Goal: Task Accomplishment & Management: Complete application form

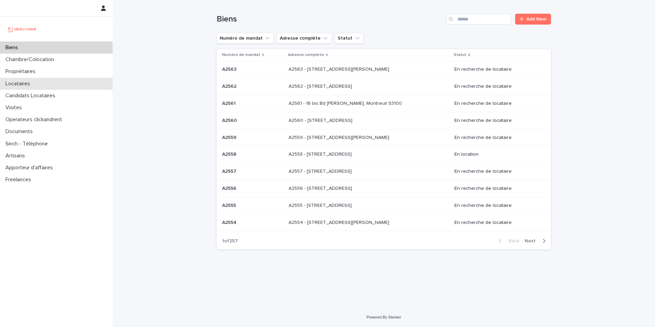
click at [81, 86] on div "Locataires" at bounding box center [56, 84] width 113 height 12
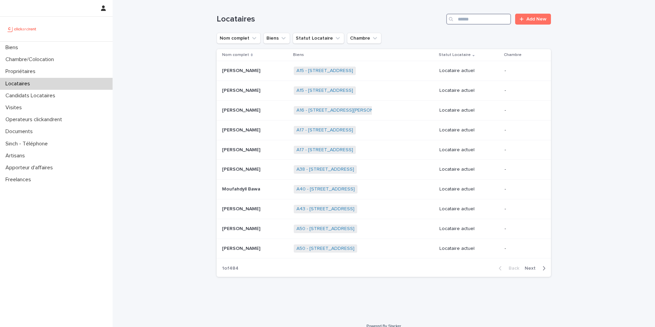
click at [475, 21] on input "Search" at bounding box center [478, 19] width 65 height 11
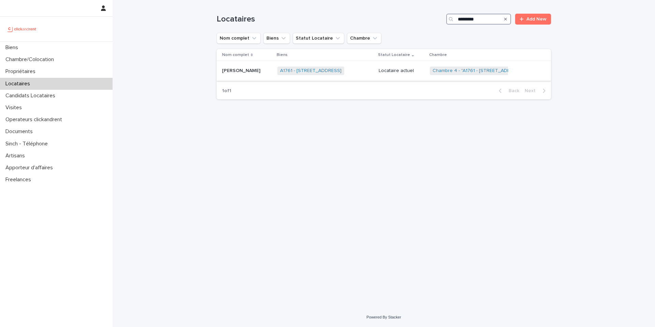
type input "*********"
click at [373, 74] on div "A1761 - [STREET_ADDRESS] + 0" at bounding box center [325, 71] width 96 height 14
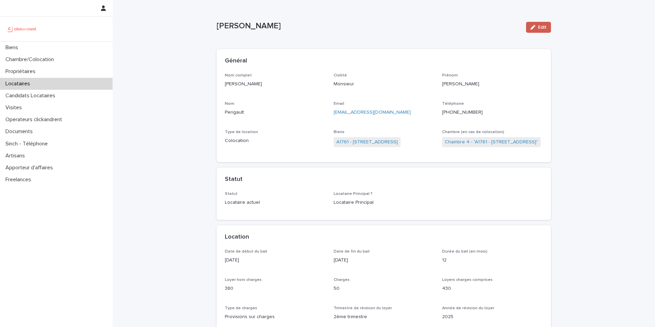
click at [544, 25] on span "Edit" at bounding box center [542, 27] width 9 height 5
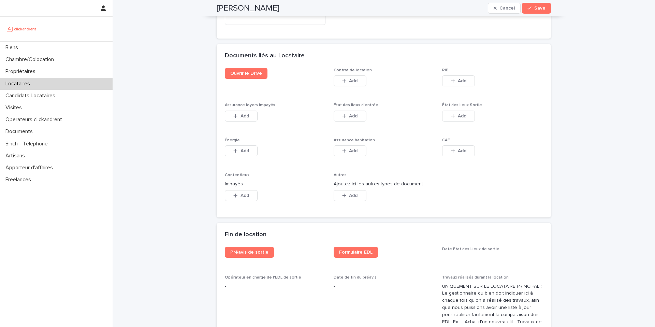
scroll to position [1115, 0]
click at [357, 147] on button "Add" at bounding box center [350, 150] width 33 height 11
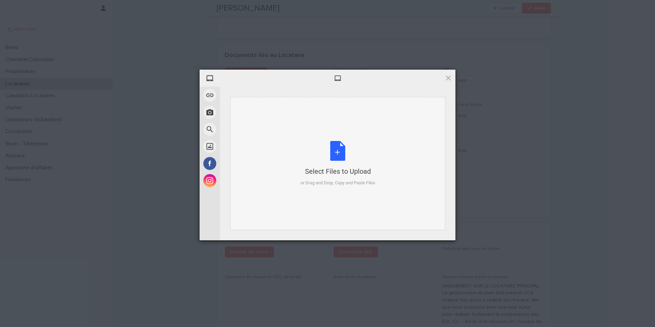
click at [337, 153] on div "Select Files to Upload or Drag and Drop, Copy and Paste Files" at bounding box center [338, 163] width 75 height 45
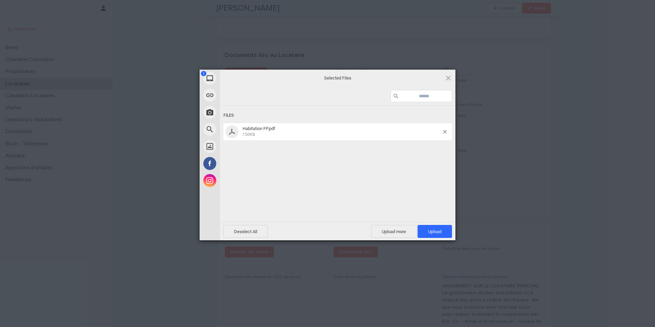
click at [442, 232] on span "Upload 1" at bounding box center [435, 231] width 34 height 13
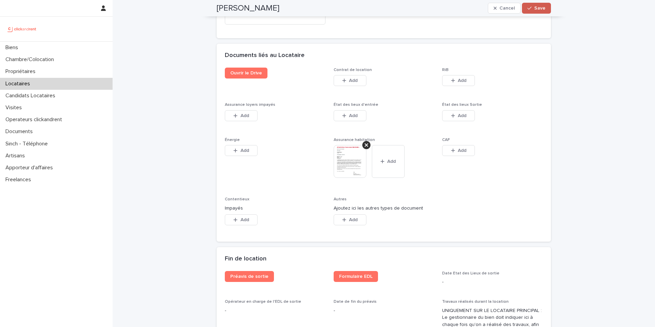
click at [540, 12] on button "Save" at bounding box center [536, 8] width 29 height 11
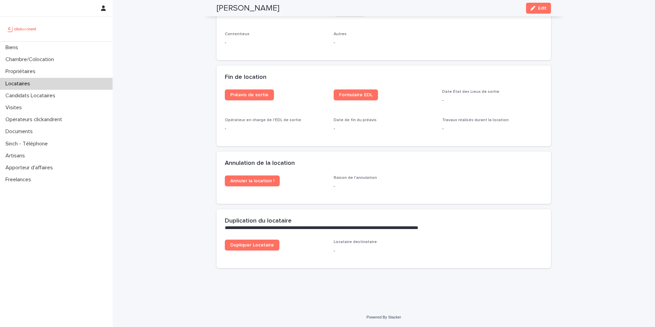
scroll to position [858, 0]
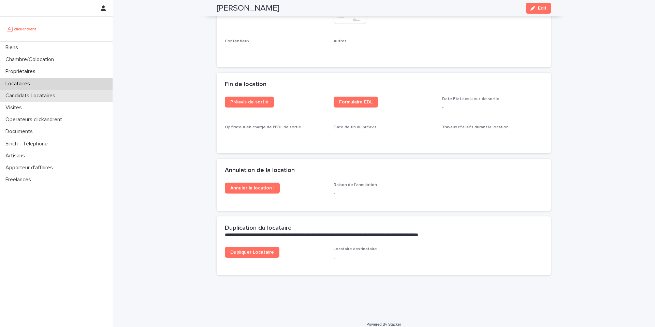
click at [62, 95] on div "Candidats Locataires" at bounding box center [56, 96] width 113 height 12
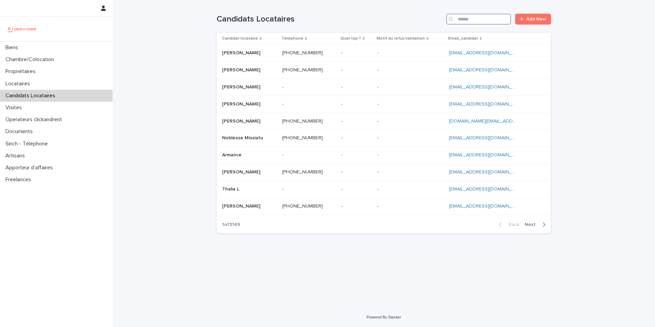
click at [478, 23] on input "Search" at bounding box center [478, 19] width 65 height 11
paste input "**********"
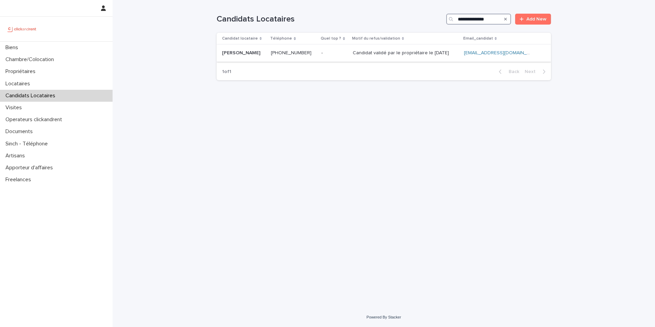
type input "**********"
click at [353, 54] on p "Candidat validé par le propriétaire le [DATE]" at bounding box center [402, 52] width 98 height 7
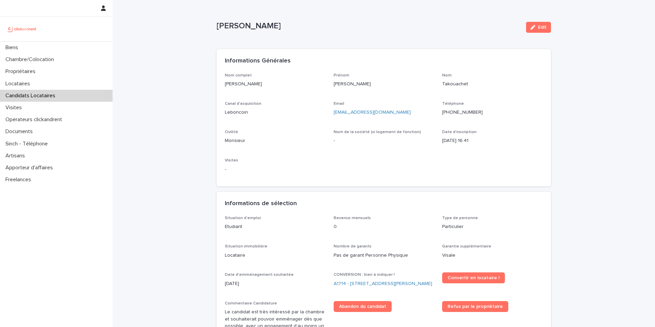
click at [467, 111] on ringoverc2c-number-84e06f14122c "[PHONE_NUMBER]" at bounding box center [462, 112] width 41 height 5
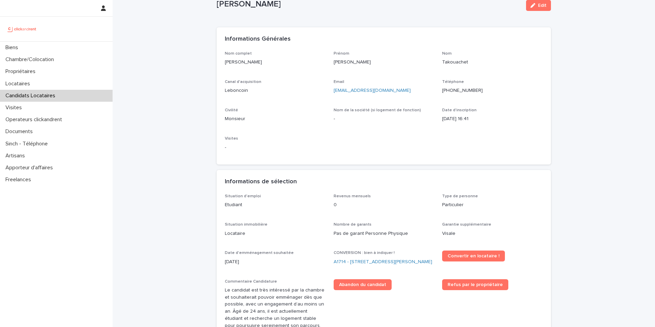
scroll to position [21, 0]
click at [343, 262] on link "A1714 - [STREET_ADDRESS][PERSON_NAME]" at bounding box center [383, 262] width 99 height 7
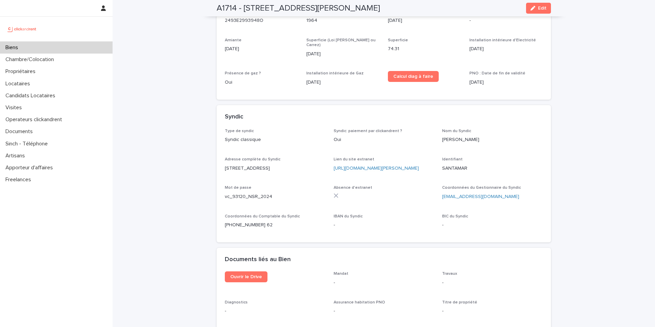
scroll to position [2768, 0]
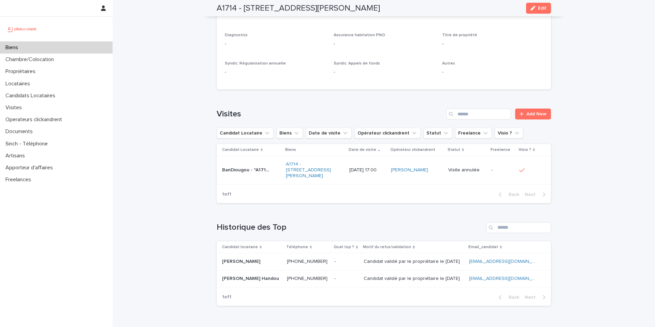
click at [364, 257] on p "Candidat validé par le propriétaire le [DATE]" at bounding box center [413, 260] width 98 height 7
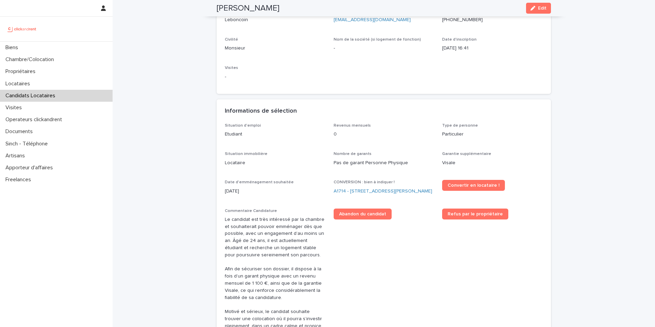
scroll to position [92, 0]
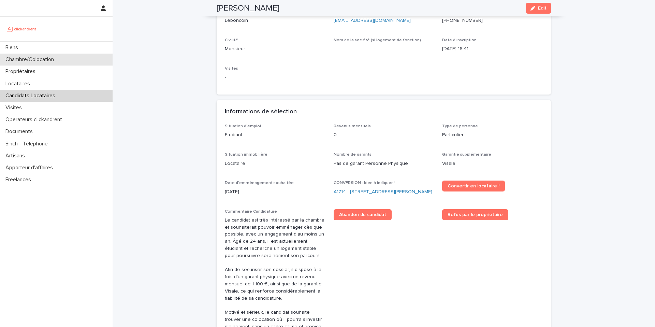
click at [75, 63] on div "Chambre/Colocation" at bounding box center [56, 60] width 113 height 12
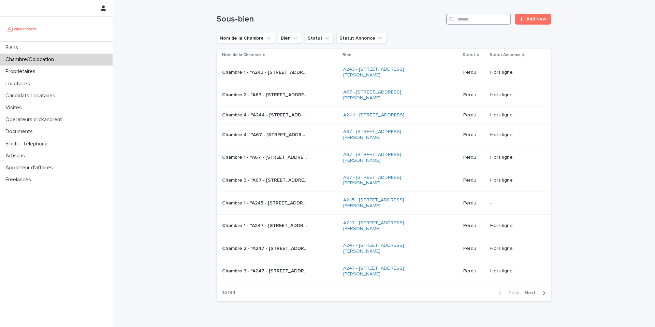
click at [486, 22] on input "Search" at bounding box center [478, 19] width 65 height 11
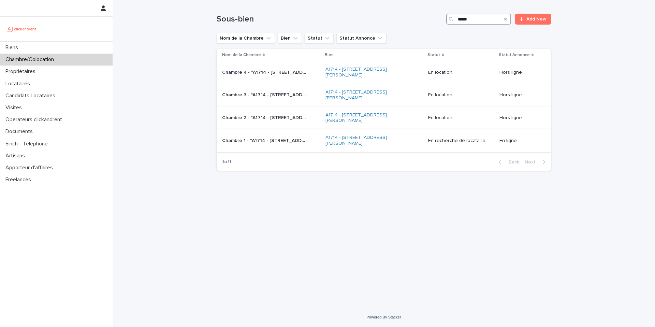
type input "*****"
click at [291, 143] on p "Chambre 1 - "A1714 - [STREET_ADDRESS][PERSON_NAME]"" at bounding box center [265, 139] width 87 height 7
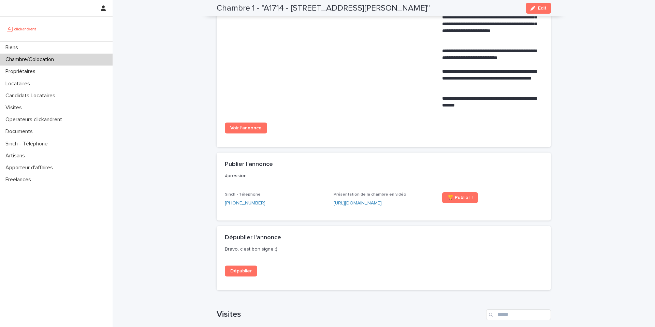
scroll to position [416, 0]
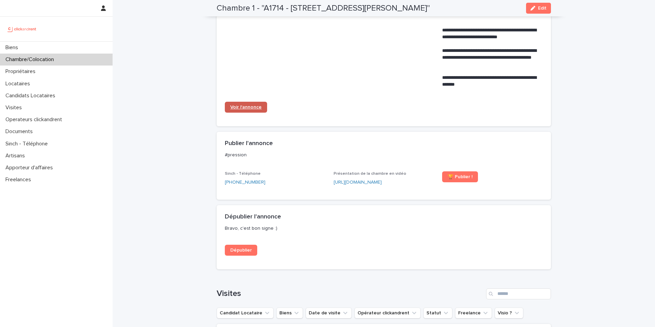
click at [258, 104] on link "Voir l'annonce" at bounding box center [246, 107] width 42 height 11
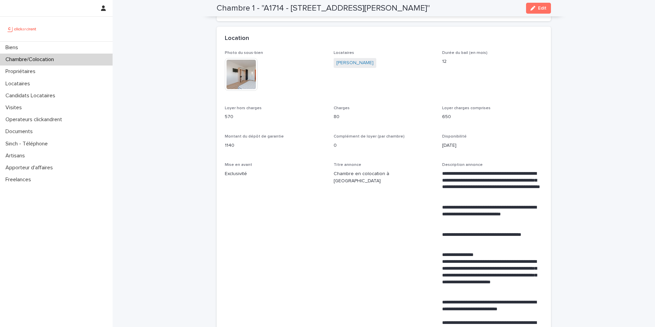
scroll to position [143, 0]
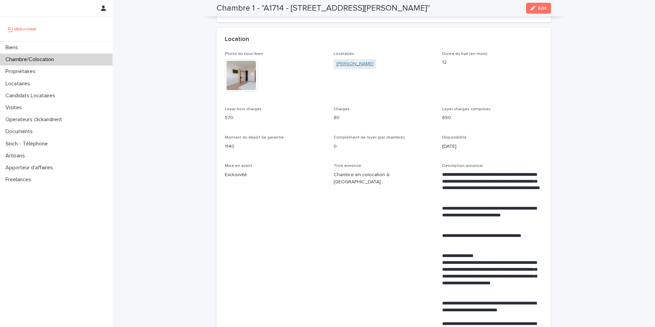
click at [364, 64] on link "[PERSON_NAME]" at bounding box center [354, 63] width 37 height 7
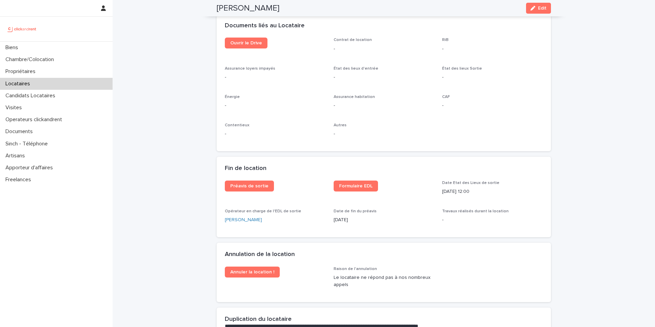
scroll to position [743, 0]
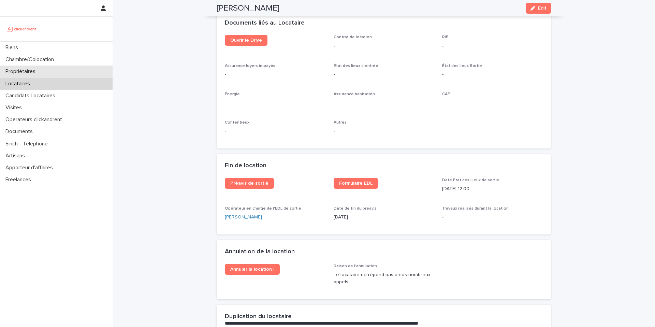
click at [75, 69] on div "Propriétaires" at bounding box center [56, 72] width 113 height 12
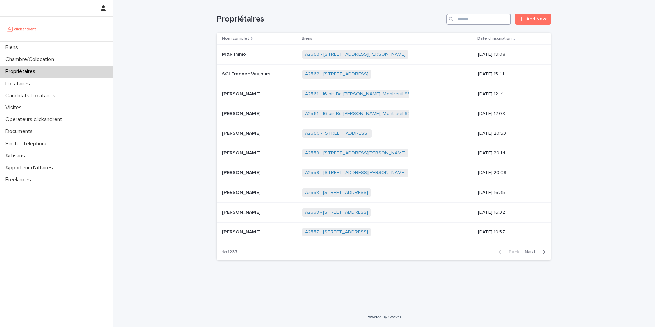
click at [489, 20] on input "Search" at bounding box center [478, 19] width 65 height 11
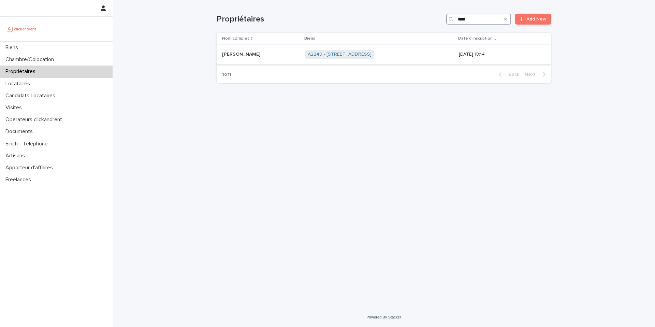
type input "****"
click at [250, 55] on p "[PERSON_NAME]" at bounding box center [242, 53] width 40 height 7
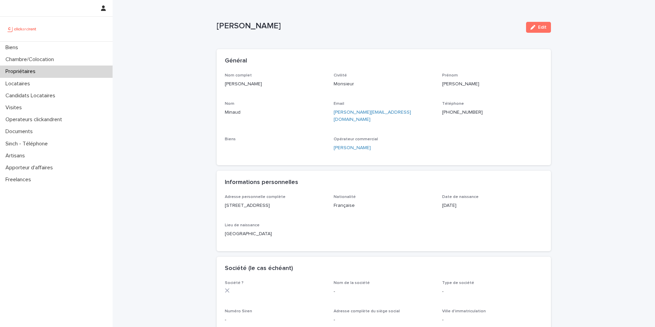
click at [466, 111] on ringoverc2c-number-84e06f14122c "[PHONE_NUMBER]" at bounding box center [462, 112] width 41 height 5
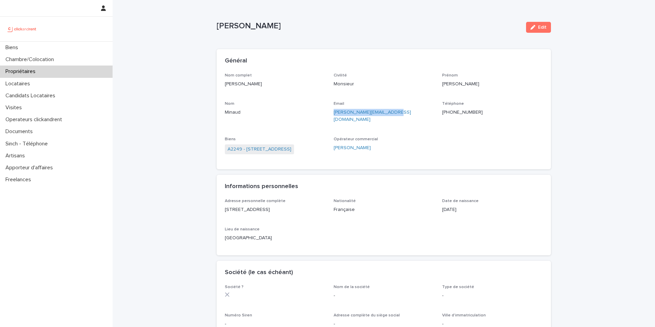
drag, startPoint x: 396, startPoint y: 113, endPoint x: 331, endPoint y: 113, distance: 65.5
click at [331, 113] on div "Nom complet [PERSON_NAME] Civilité Monsieur [PERSON_NAME] Email [EMAIL_ADDRESS]…" at bounding box center [384, 117] width 318 height 88
copy link "[PERSON_NAME][EMAIL_ADDRESS][DOMAIN_NAME]"
click at [395, 116] on p "[PERSON_NAME][EMAIL_ADDRESS][DOMAIN_NAME]" at bounding box center [384, 116] width 101 height 14
drag, startPoint x: 395, startPoint y: 111, endPoint x: 333, endPoint y: 112, distance: 62.4
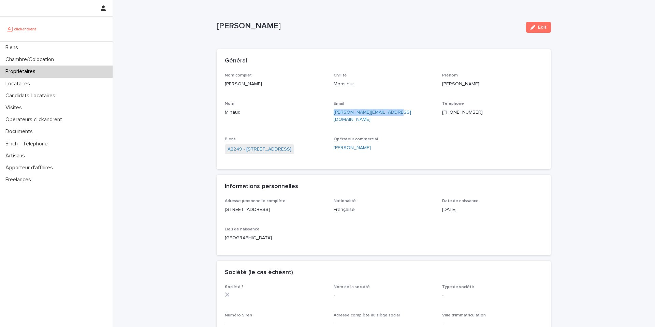
click at [333, 112] on div "Nom complet [PERSON_NAME] Civilité Monsieur [PERSON_NAME] Email [EMAIL_ADDRESS]…" at bounding box center [384, 117] width 318 height 88
copy link "[PERSON_NAME][EMAIL_ADDRESS][DOMAIN_NAME]"
click at [33, 96] on p "Candidats Locataires" at bounding box center [32, 95] width 58 height 6
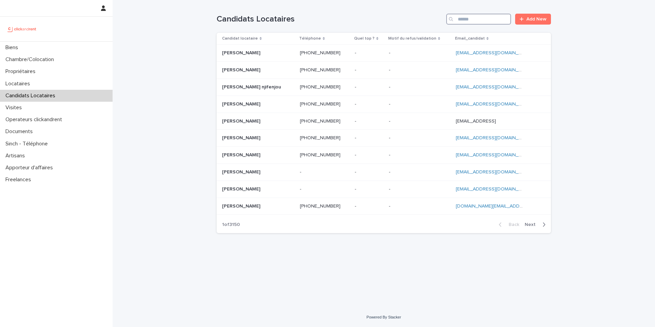
click at [482, 20] on input "Search" at bounding box center [478, 19] width 65 height 11
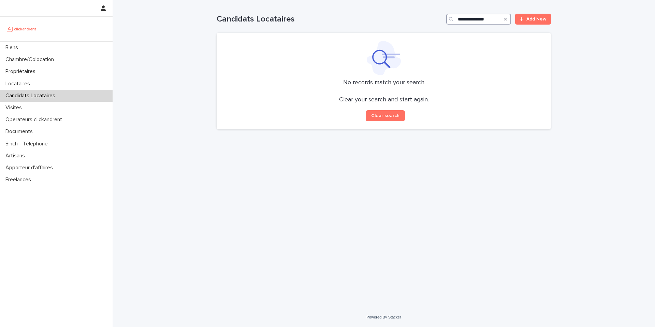
type input "**********"
click at [506, 18] on icon "Search" at bounding box center [505, 19] width 3 height 4
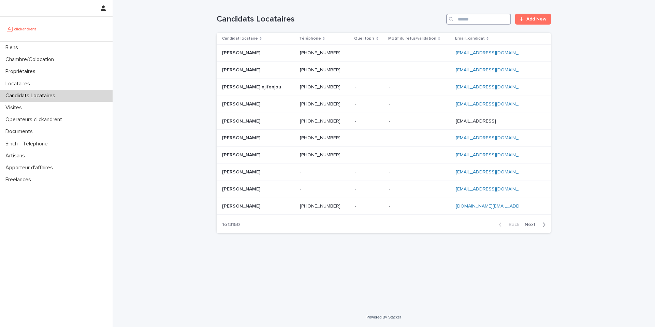
click at [477, 18] on input "Search" at bounding box center [478, 19] width 65 height 11
paste input "**********"
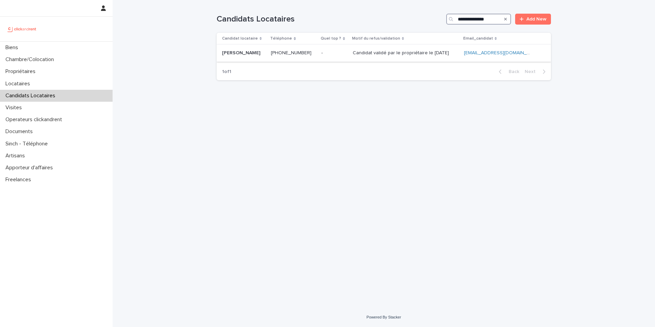
type input "**********"
click at [384, 54] on p "Candidat validé par le propriétaire le [DATE]" at bounding box center [402, 52] width 98 height 7
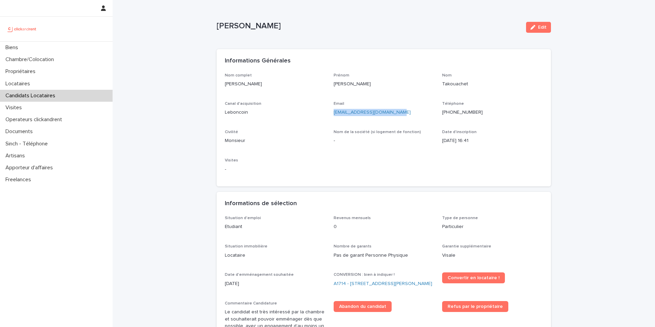
drag, startPoint x: 402, startPoint y: 112, endPoint x: 333, endPoint y: 113, distance: 68.6
click at [334, 113] on p "[EMAIL_ADDRESS][DOMAIN_NAME]" at bounding box center [384, 112] width 101 height 7
copy link "[EMAIL_ADDRESS][DOMAIN_NAME]"
drag, startPoint x: 278, startPoint y: 26, endPoint x: 237, endPoint y: 25, distance: 41.0
click at [237, 25] on p "[PERSON_NAME]" at bounding box center [369, 26] width 304 height 10
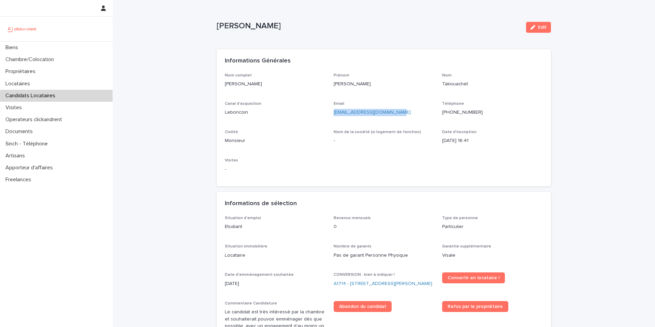
copy p "Takouachet"
click at [367, 284] on link "A1714 - [STREET_ADDRESS][PERSON_NAME]" at bounding box center [383, 283] width 99 height 7
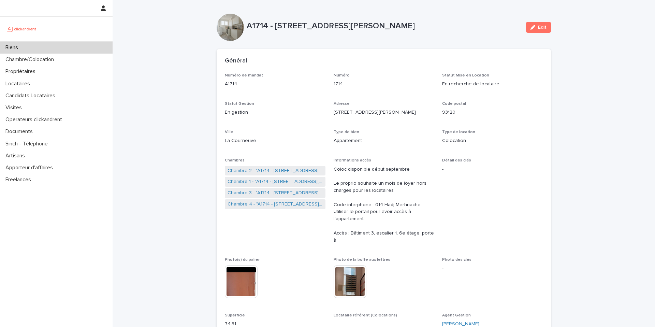
drag, startPoint x: 444, startPoint y: 26, endPoint x: 276, endPoint y: 27, distance: 167.9
click at [276, 27] on p "A1714 - [STREET_ADDRESS][PERSON_NAME]" at bounding box center [384, 26] width 274 height 10
copy p "[STREET_ADDRESS][PERSON_NAME]"
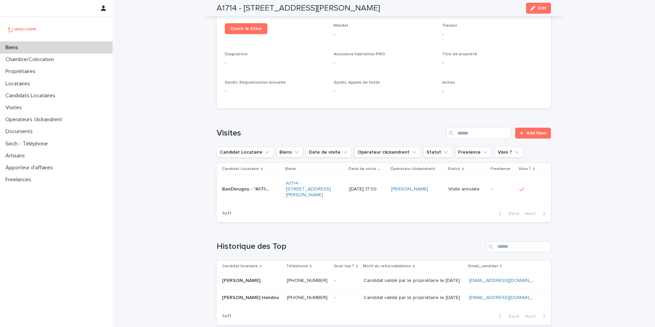
scroll to position [2751, 0]
click at [334, 276] on p at bounding box center [346, 279] width 24 height 6
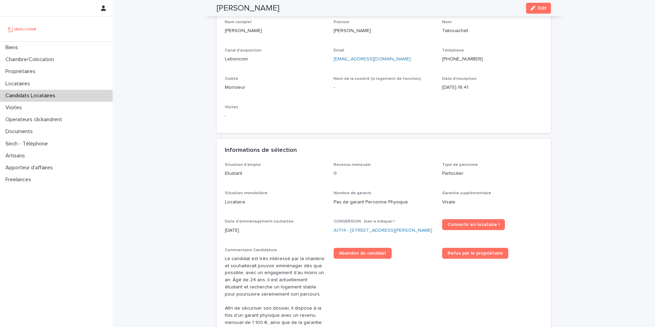
scroll to position [46, 0]
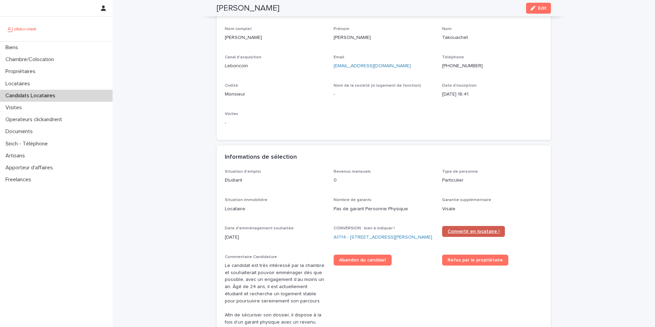
click at [474, 232] on span "Convertir en locataire !" at bounding box center [474, 231] width 52 height 5
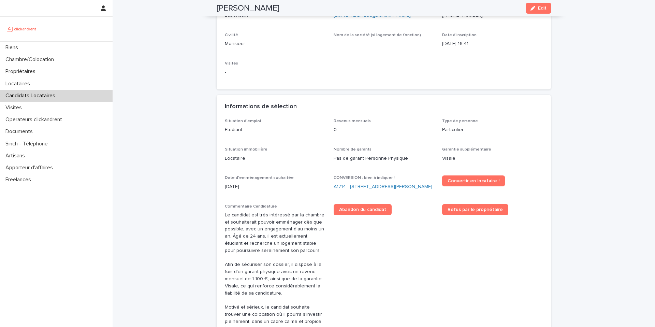
scroll to position [0, 0]
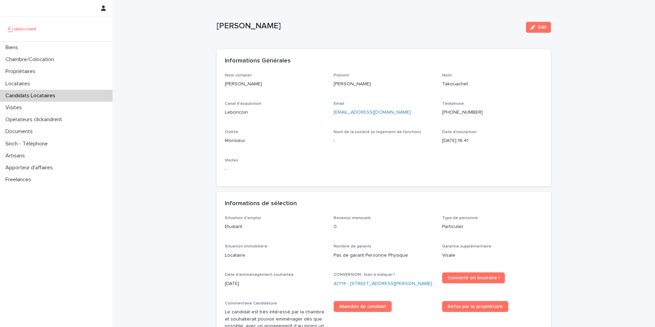
drag, startPoint x: 281, startPoint y: 28, endPoint x: 216, endPoint y: 28, distance: 65.2
click at [216, 28] on div "Loading... Saving… Loading... Saving… [PERSON_NAME] Edit [PERSON_NAME] Edit Sor…" at bounding box center [383, 306] width 341 height 612
copy p "[PERSON_NAME]"
click at [37, 84] on div "Locataires" at bounding box center [56, 84] width 113 height 12
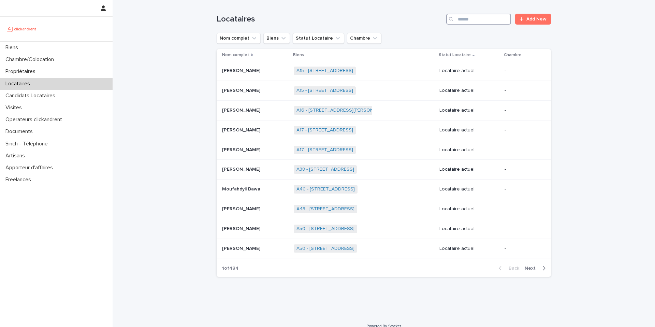
click at [474, 20] on input "Search" at bounding box center [478, 19] width 65 height 11
paste input "**********"
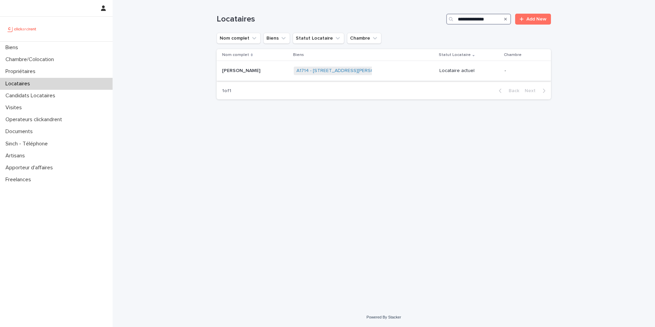
type input "**********"
click at [270, 75] on div "[PERSON_NAME] [PERSON_NAME]" at bounding box center [255, 70] width 66 height 11
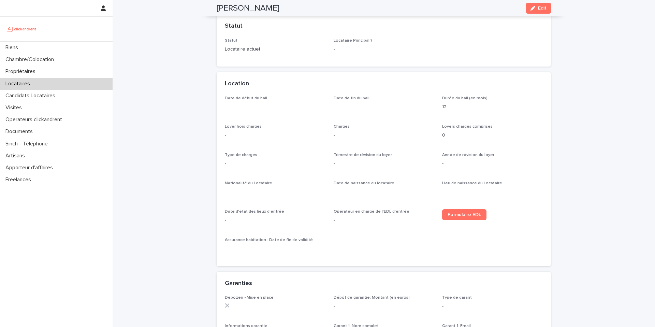
scroll to position [154, 0]
click at [463, 213] on span "Formulaire EDL" at bounding box center [464, 214] width 33 height 5
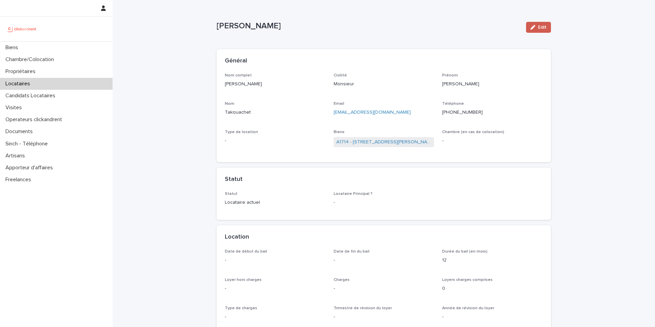
click at [535, 28] on icon "button" at bounding box center [533, 27] width 5 height 5
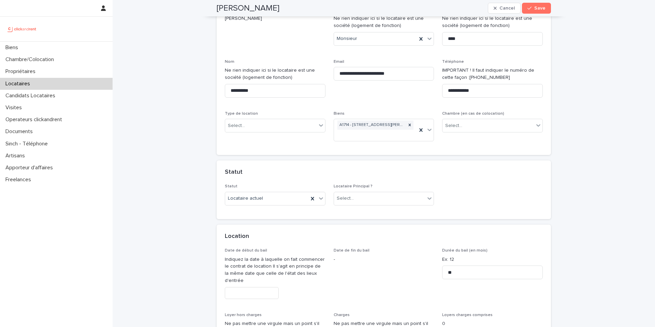
scroll to position [67, 0]
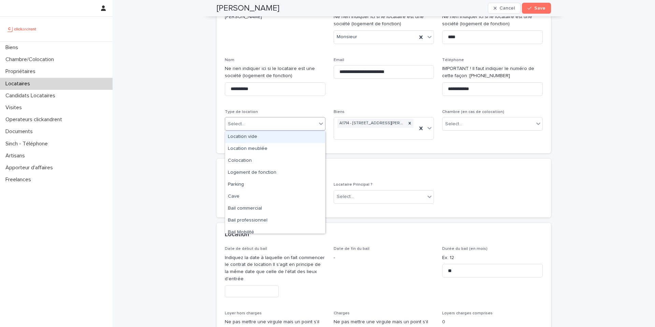
click at [305, 126] on div "Select..." at bounding box center [270, 123] width 91 height 11
click at [272, 162] on div "Colocation" at bounding box center [275, 161] width 100 height 12
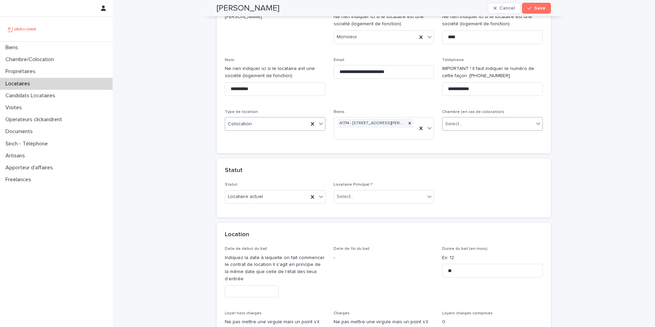
click at [469, 123] on div "Select..." at bounding box center [488, 123] width 91 height 11
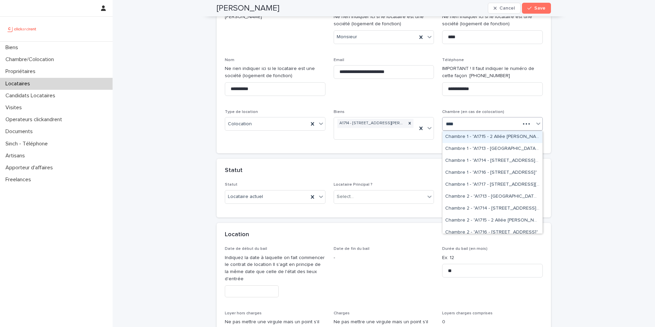
type input "*****"
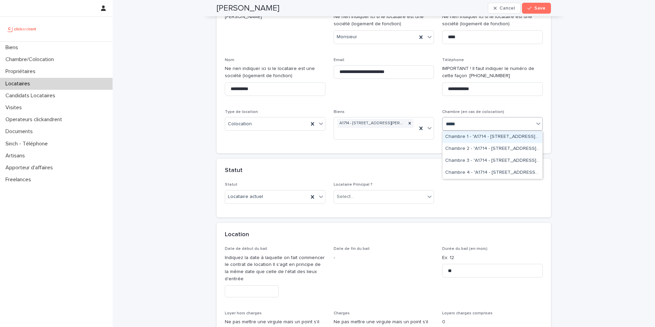
click at [501, 137] on div "Chambre 1 - "A1714 - [STREET_ADDRESS][PERSON_NAME]"" at bounding box center [493, 137] width 100 height 12
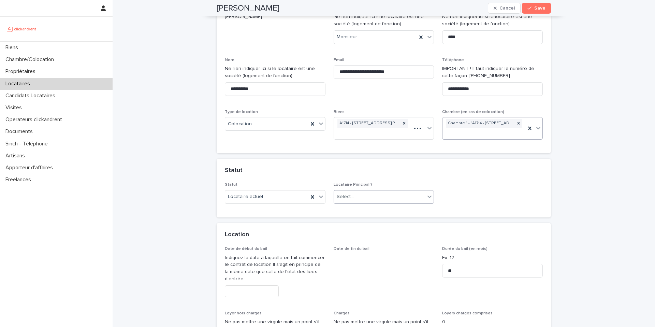
click at [363, 200] on div "Select..." at bounding box center [379, 196] width 91 height 11
click at [366, 211] on div "Locataire Principal" at bounding box center [384, 210] width 100 height 12
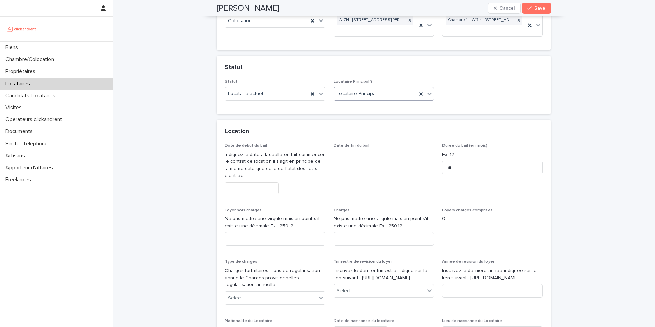
scroll to position [175, 0]
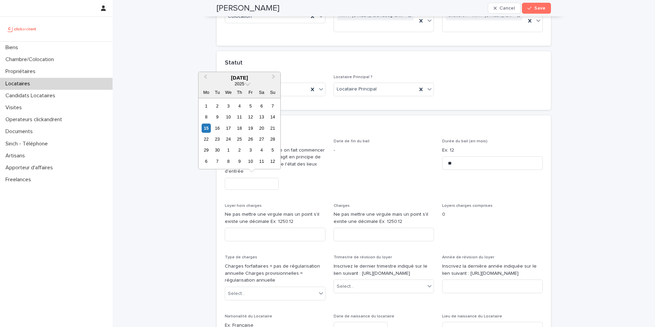
click at [258, 189] on input "text" at bounding box center [252, 184] width 54 height 12
click at [274, 77] on span "Next Month" at bounding box center [274, 77] width 0 height 9
click at [249, 106] on div "3" at bounding box center [250, 105] width 9 height 9
type input "*********"
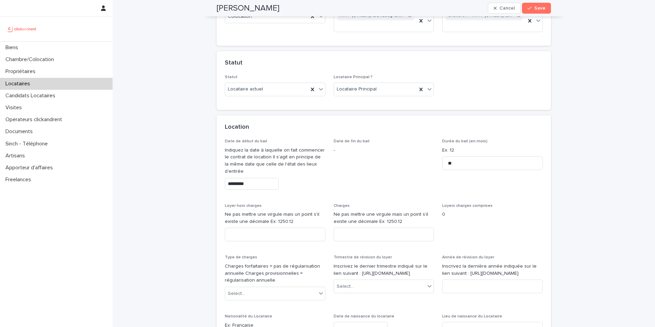
click at [297, 186] on div "*********" at bounding box center [275, 184] width 101 height 12
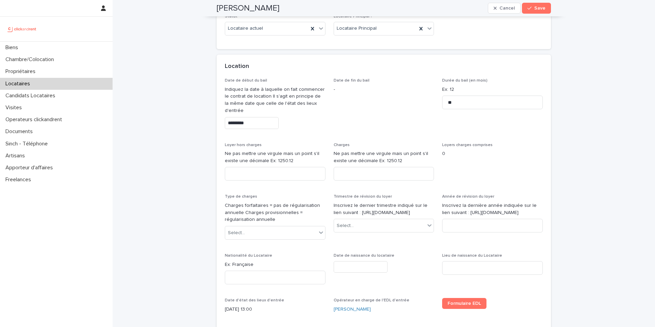
scroll to position [237, 0]
click at [295, 173] on input at bounding box center [275, 172] width 101 height 14
paste input "***"
type input "***"
click at [373, 173] on input at bounding box center [384, 172] width 101 height 14
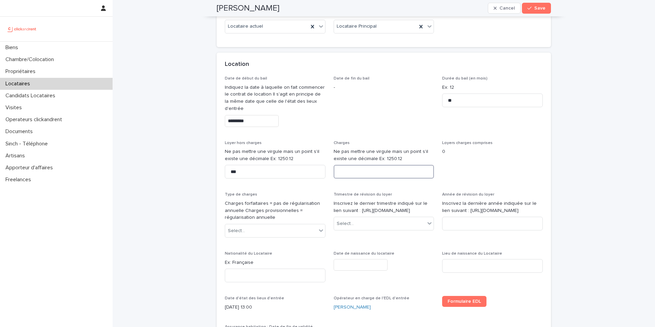
paste input "**"
type input "**"
click at [309, 189] on div "Date de début du bail Indiquez la date à laquelle on fait commencer le contrat …" at bounding box center [384, 210] width 318 height 269
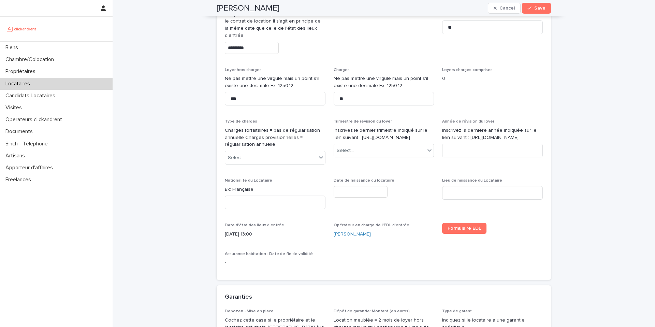
scroll to position [306, 0]
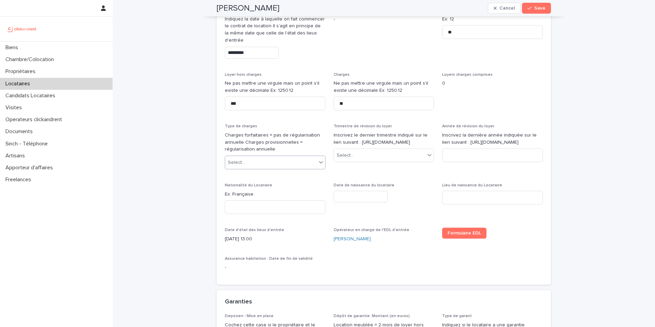
click at [300, 167] on div "Select..." at bounding box center [270, 162] width 91 height 11
click at [293, 189] on div "Provisions sur charges" at bounding box center [275, 188] width 100 height 12
drag, startPoint x: 352, startPoint y: 140, endPoint x: 427, endPoint y: 146, distance: 75.6
click at [427, 146] on p "Inscrivez le dernier trimestre indiqué sur le lien suivant : [URL][DOMAIN_NAME]" at bounding box center [384, 139] width 101 height 14
copy p "[URL][DOMAIN_NAME]"
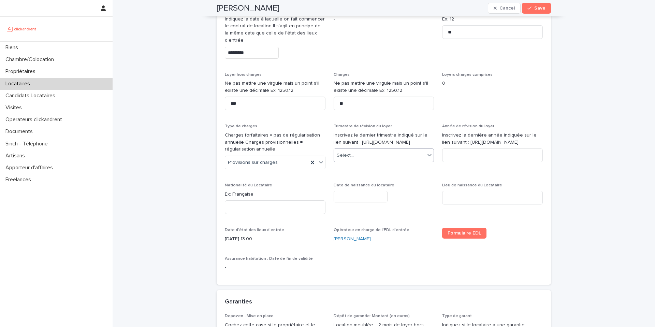
click at [371, 161] on div "Select..." at bounding box center [379, 155] width 91 height 11
click at [366, 187] on div "2ème trimestre" at bounding box center [384, 188] width 100 height 12
click at [464, 162] on input at bounding box center [492, 155] width 101 height 14
type input "****"
click at [312, 188] on div "Nationalité du Locataire Ex: Française" at bounding box center [275, 201] width 101 height 37
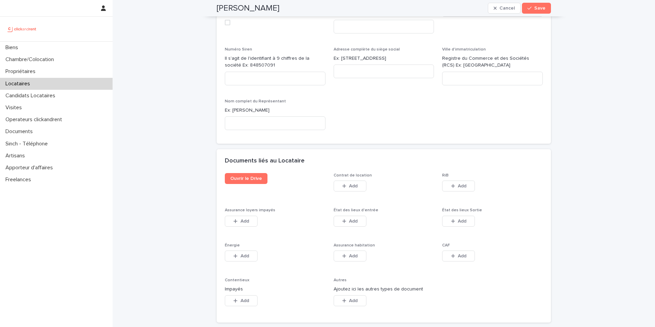
scroll to position [1080, 0]
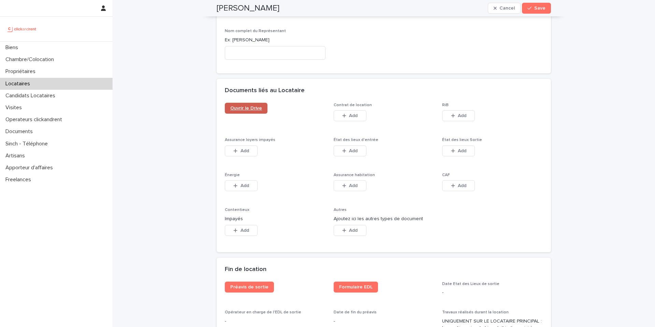
click at [256, 106] on span "Ouvrir le Drive" at bounding box center [246, 108] width 32 height 5
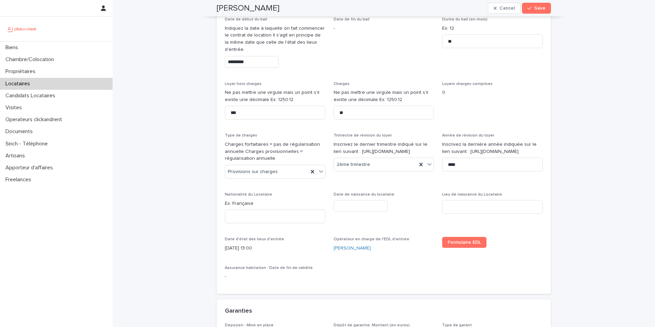
scroll to position [296, 0]
click at [264, 219] on input at bounding box center [275, 217] width 101 height 14
type input "**********"
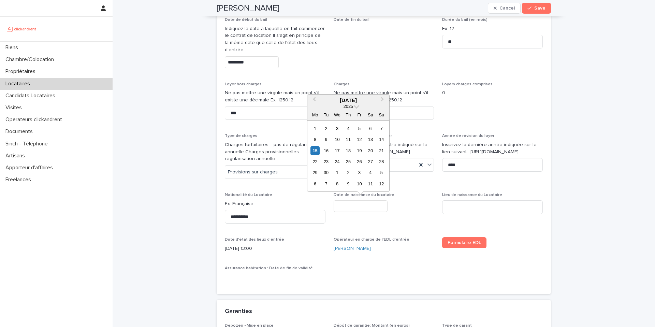
click at [346, 209] on input "text" at bounding box center [361, 206] width 54 height 12
click at [361, 130] on div "3" at bounding box center [359, 128] width 9 height 9
type input "********"
click at [365, 206] on input "********" at bounding box center [361, 206] width 54 height 12
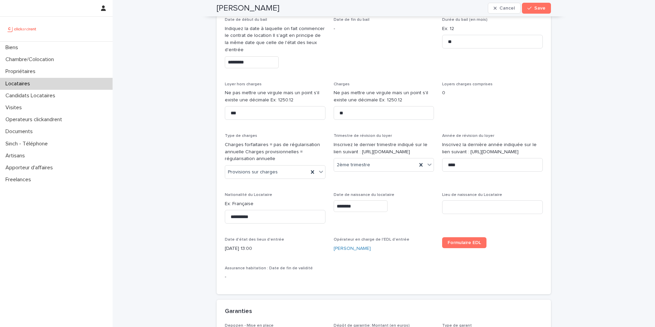
click at [396, 214] on div "Date de naissance du locataire ********" at bounding box center [384, 204] width 101 height 25
click at [464, 209] on input at bounding box center [492, 207] width 101 height 14
type input "*********"
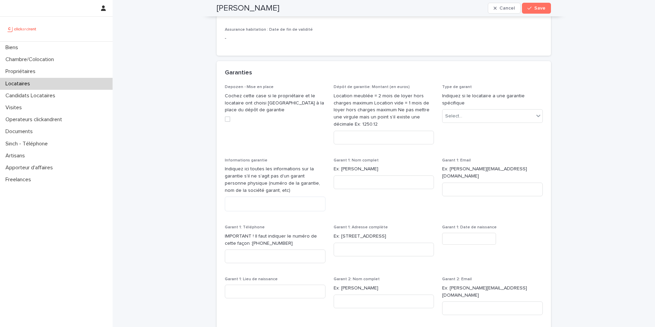
scroll to position [536, 0]
click at [378, 138] on input at bounding box center [384, 136] width 101 height 14
paste input "****"
type input "****"
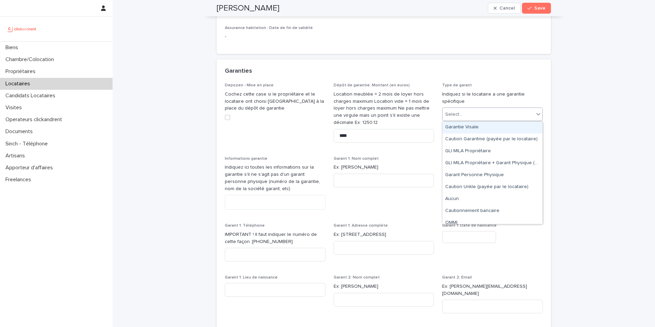
click at [457, 118] on div "Select..." at bounding box center [453, 114] width 17 height 7
click at [459, 126] on div "Garantie Visale" at bounding box center [493, 127] width 100 height 12
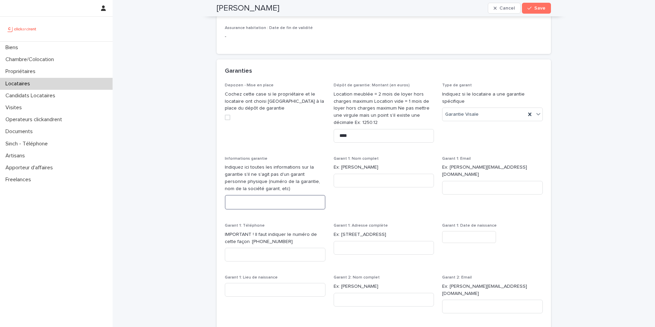
click at [287, 199] on textarea at bounding box center [275, 202] width 101 height 15
paste textarea "**********"
type textarea "**********"
click at [370, 212] on span "Garant 1: Nom complet Ex: [PERSON_NAME]" at bounding box center [384, 185] width 101 height 59
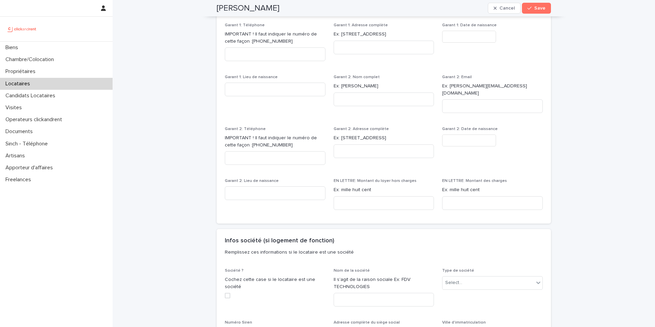
scroll to position [738, 0]
click at [371, 197] on input at bounding box center [384, 201] width 101 height 14
paste input "**********"
type input "**********"
click at [456, 199] on input at bounding box center [492, 201] width 101 height 14
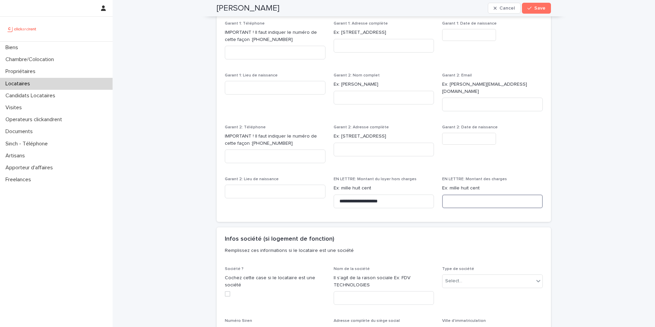
paste input "**********"
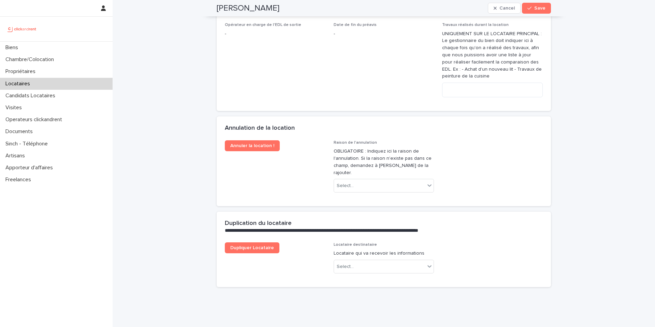
scroll to position [1368, 0]
type input "**********"
click at [535, 11] on button "Save" at bounding box center [536, 8] width 29 height 11
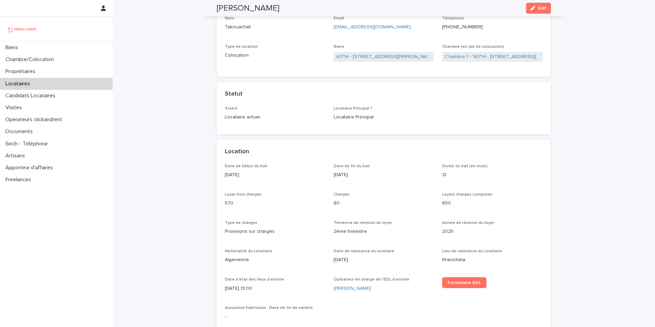
scroll to position [85, 0]
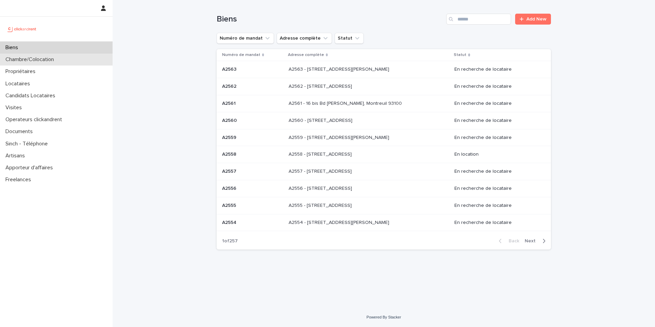
click at [84, 62] on div "Chambre/Colocation" at bounding box center [56, 60] width 113 height 12
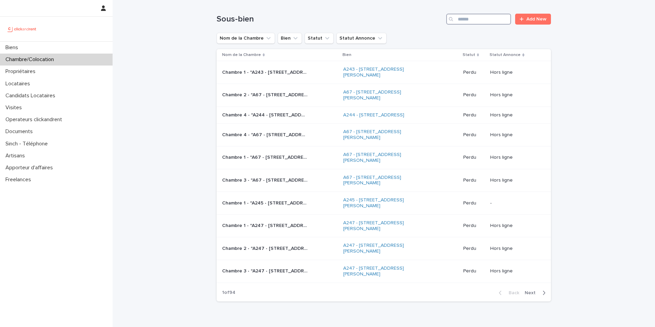
click at [478, 20] on input "Search" at bounding box center [478, 19] width 65 height 11
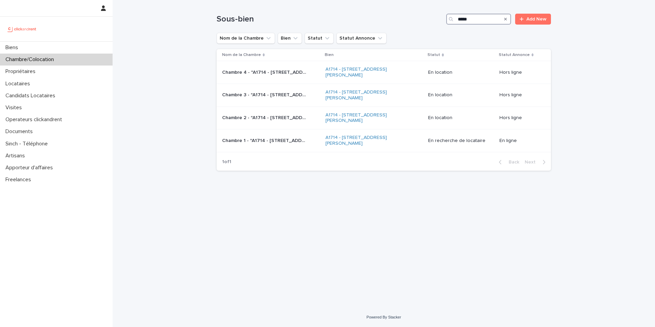
type input "*****"
click at [295, 137] on p "Chambre 1 - "A1714 - [STREET_ADDRESS][PERSON_NAME]"" at bounding box center [265, 139] width 87 height 7
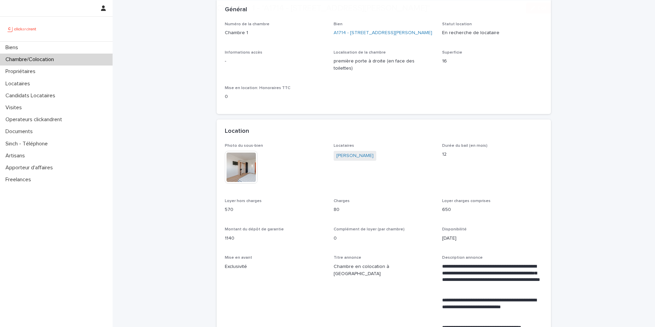
scroll to position [86, 0]
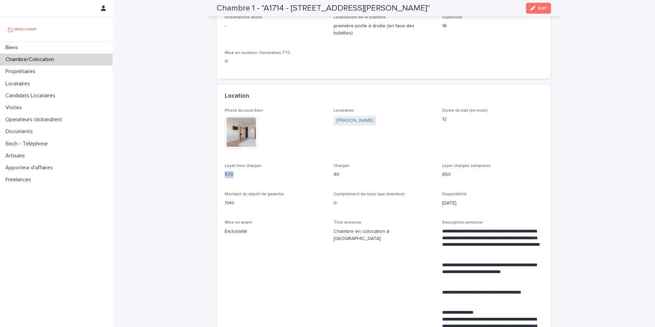
drag, startPoint x: 234, startPoint y: 174, endPoint x: 220, endPoint y: 174, distance: 13.7
click at [220, 174] on div "**********" at bounding box center [384, 282] width 334 height 348
copy p "570"
drag, startPoint x: 340, startPoint y: 175, endPoint x: 333, endPoint y: 175, distance: 7.2
click at [333, 175] on div "**********" at bounding box center [384, 277] width 318 height 339
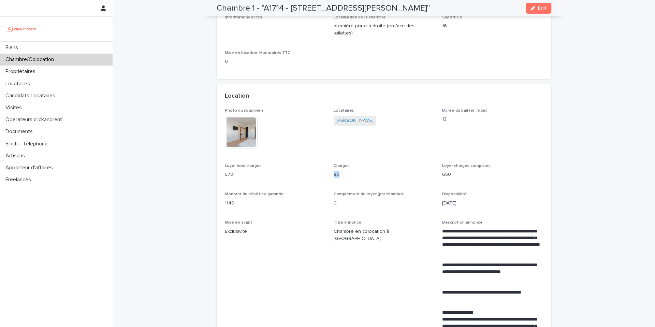
copy p "80"
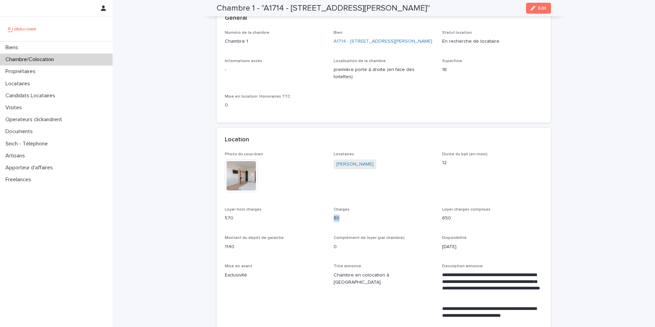
scroll to position [0, 0]
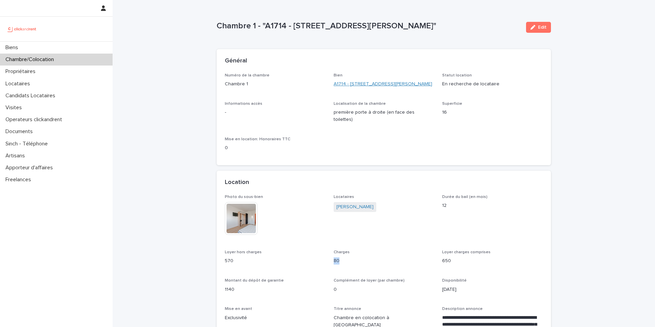
click at [367, 85] on link "A1714 - [STREET_ADDRESS][PERSON_NAME]" at bounding box center [383, 84] width 99 height 7
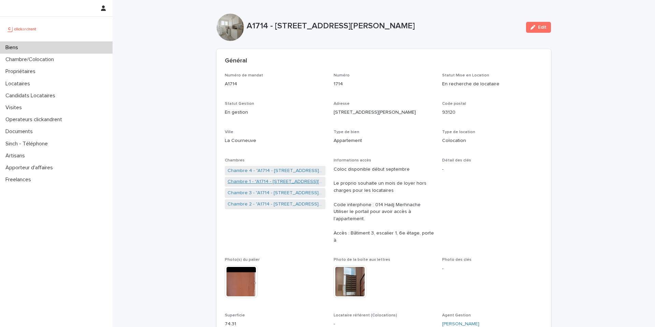
click at [273, 180] on link "Chambre 1 - "A1714 - [STREET_ADDRESS][PERSON_NAME]"" at bounding box center [275, 181] width 95 height 7
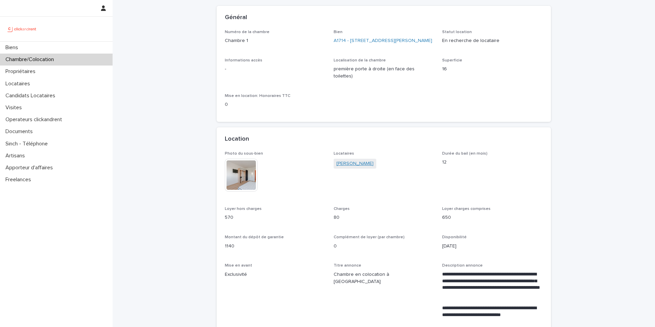
scroll to position [48, 0]
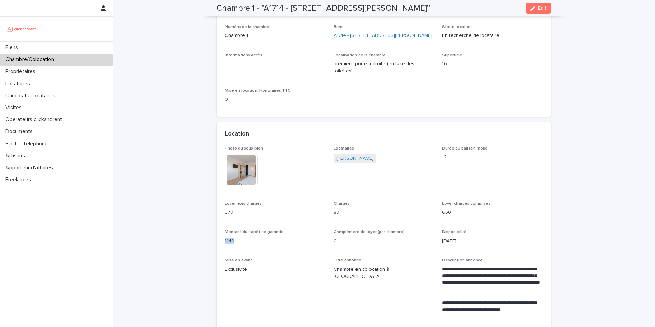
drag, startPoint x: 236, startPoint y: 241, endPoint x: 220, endPoint y: 241, distance: 16.0
click at [220, 241] on div "**********" at bounding box center [384, 320] width 334 height 348
copy p "1140"
drag, startPoint x: 235, startPoint y: 212, endPoint x: 225, endPoint y: 212, distance: 9.9
click at [225, 212] on p "570" at bounding box center [275, 212] width 101 height 7
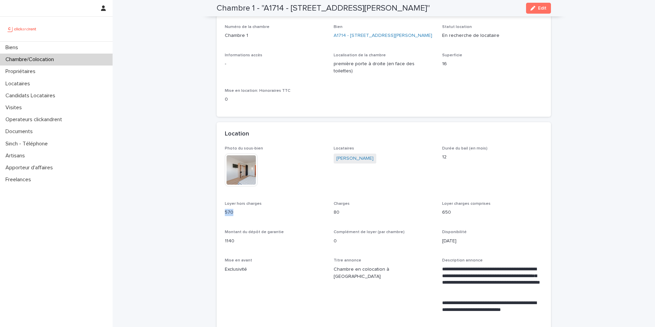
copy p "570"
drag, startPoint x: 342, startPoint y: 213, endPoint x: 332, endPoint y: 213, distance: 10.2
click at [332, 213] on div "**********" at bounding box center [384, 315] width 318 height 339
copy p "80"
click at [372, 36] on link "A1714 - [STREET_ADDRESS][PERSON_NAME]" at bounding box center [383, 35] width 99 height 7
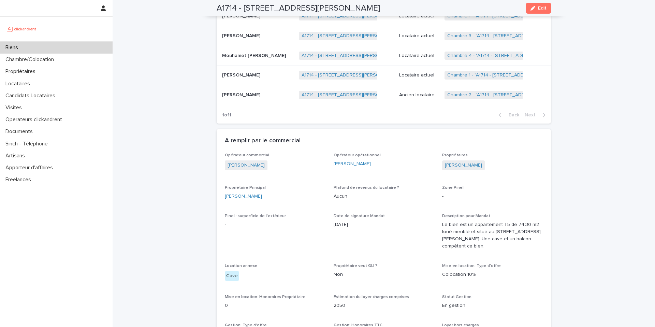
scroll to position [421, 0]
drag, startPoint x: 487, startPoint y: 157, endPoint x: 442, endPoint y: 156, distance: 45.1
click at [442, 160] on span "[PERSON_NAME]" at bounding box center [463, 165] width 43 height 10
copy link "[PERSON_NAME]"
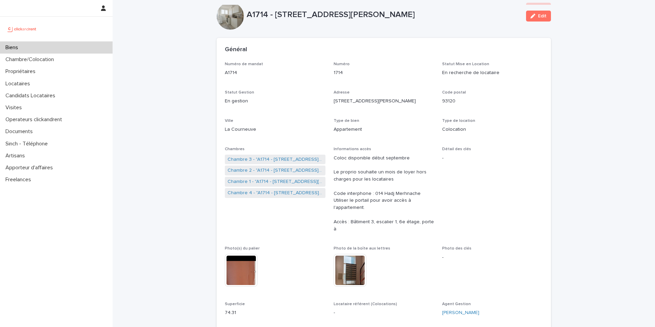
scroll to position [9, 0]
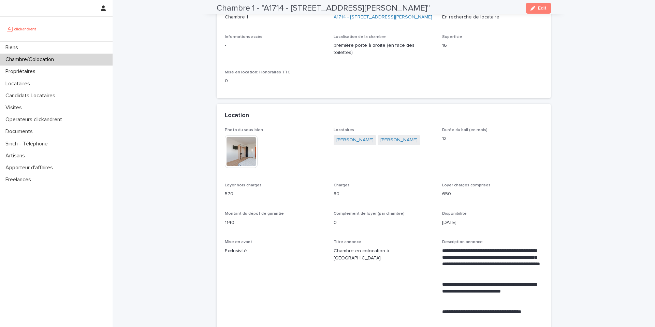
scroll to position [74, 0]
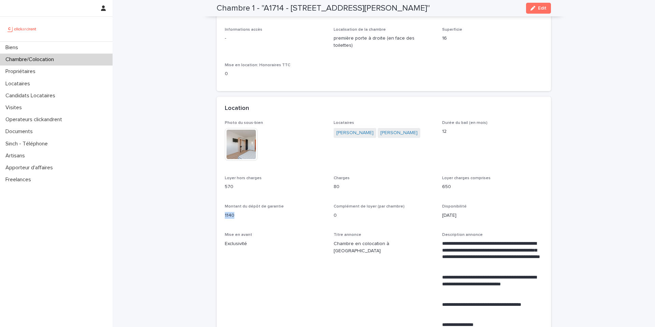
drag, startPoint x: 235, startPoint y: 216, endPoint x: 223, endPoint y: 215, distance: 12.3
click at [223, 215] on div "**********" at bounding box center [384, 294] width 334 height 348
copy p "1140"
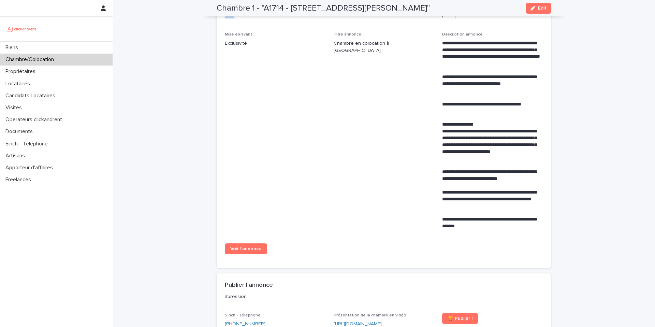
scroll to position [275, 0]
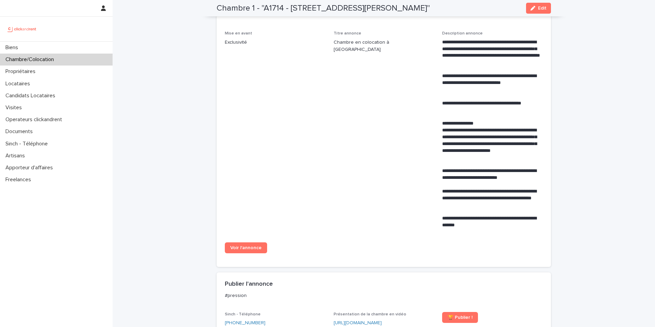
click at [236, 254] on div "Voir l'annonce" at bounding box center [275, 250] width 101 height 16
click at [240, 244] on link "Voir l'annonce" at bounding box center [246, 247] width 42 height 11
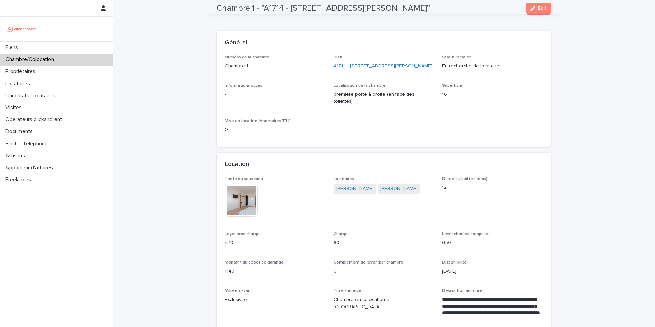
scroll to position [0, 0]
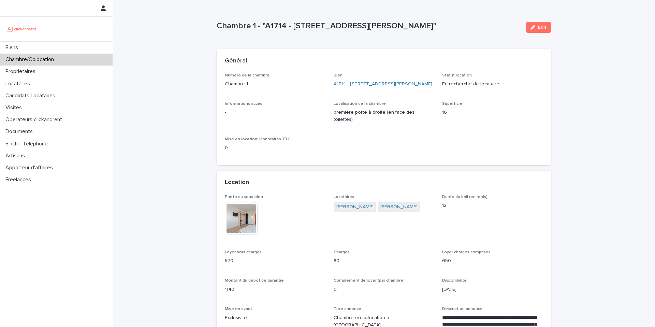
click at [392, 86] on link "A1714 - [STREET_ADDRESS][PERSON_NAME]" at bounding box center [383, 84] width 99 height 7
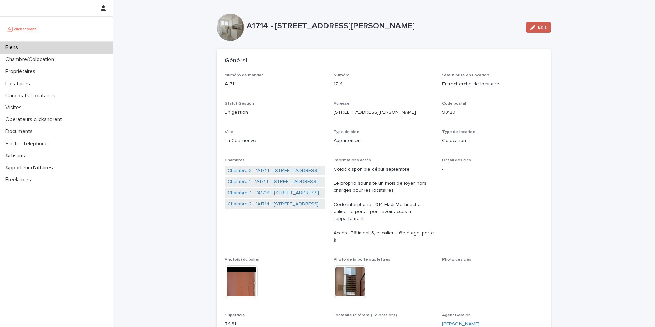
click at [540, 26] on span "Edit" at bounding box center [542, 27] width 9 height 5
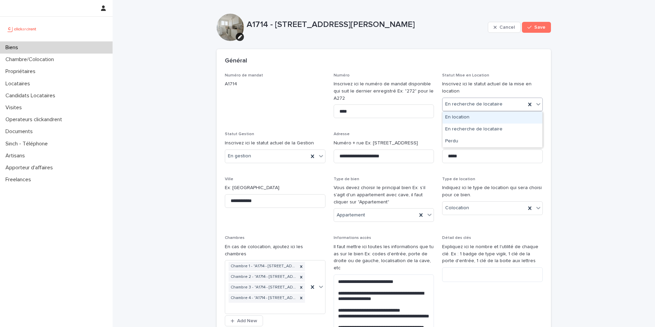
click at [481, 119] on div "En location" at bounding box center [493, 118] width 100 height 12
click at [540, 26] on span "Save" at bounding box center [539, 27] width 11 height 5
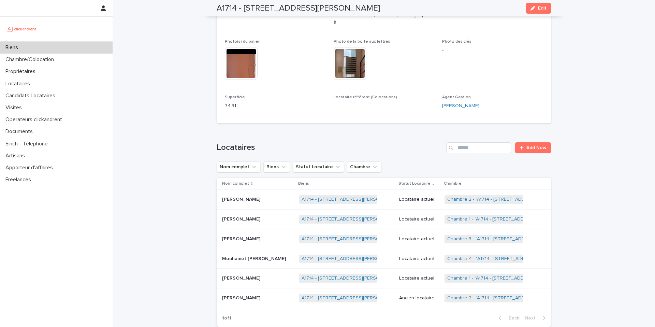
scroll to position [218, 0]
click at [274, 276] on p at bounding box center [257, 279] width 71 height 6
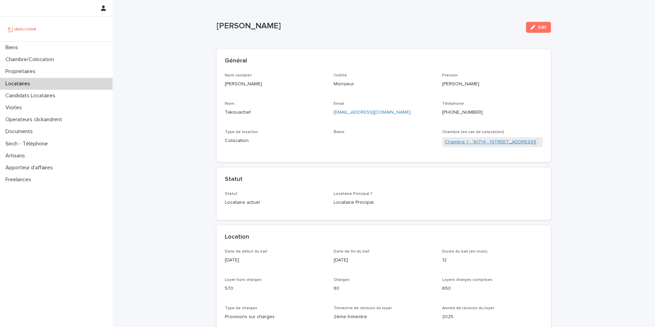
click at [497, 144] on link "Chambre 1 - "A1714 - [STREET_ADDRESS][PERSON_NAME]"" at bounding box center [492, 142] width 95 height 7
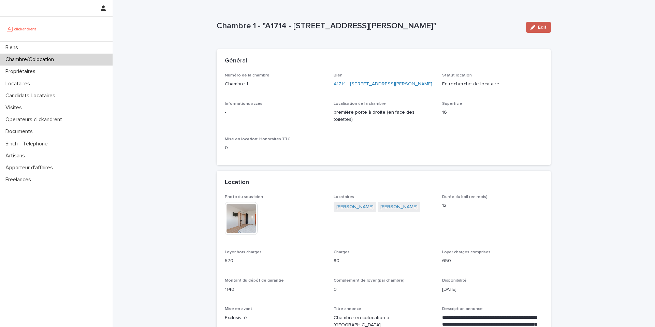
click at [537, 24] on button "Edit" at bounding box center [538, 27] width 25 height 11
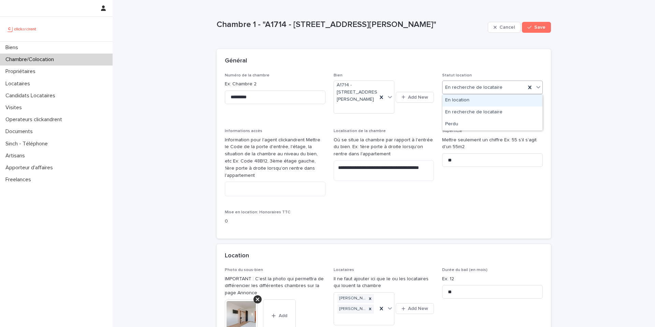
click at [482, 103] on div "En location" at bounding box center [493, 101] width 100 height 12
click at [544, 29] on span "Save" at bounding box center [539, 27] width 11 height 5
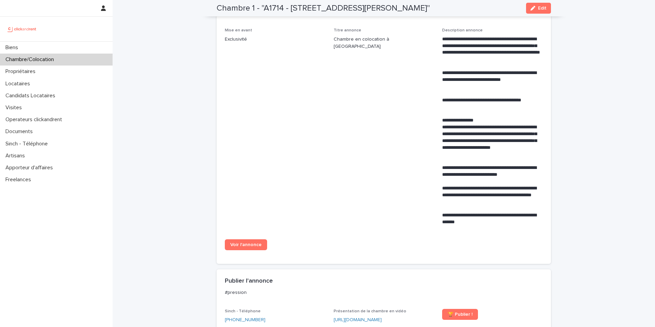
scroll to position [284, 0]
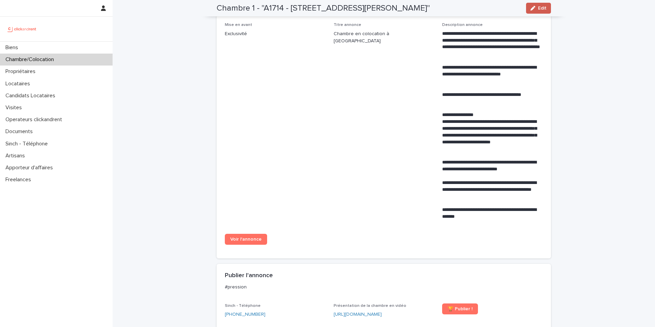
click at [538, 12] on button "Edit" at bounding box center [538, 8] width 25 height 11
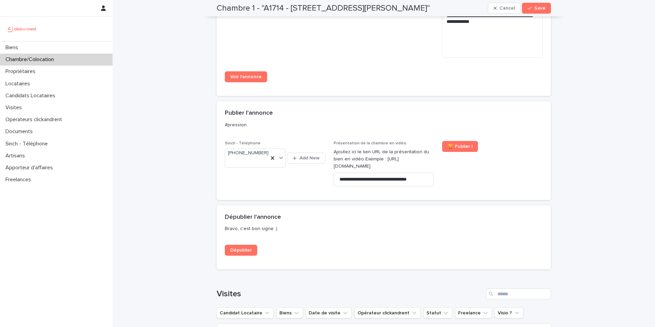
scroll to position [632, 0]
click at [275, 154] on icon at bounding box center [272, 157] width 7 height 7
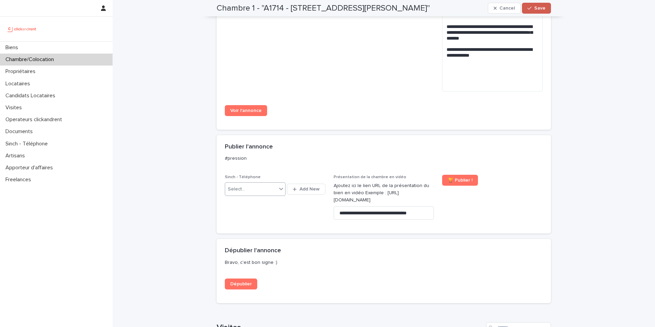
click at [544, 10] on span "Save" at bounding box center [539, 8] width 11 height 5
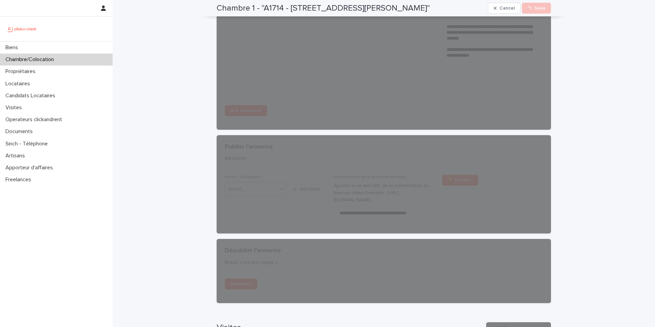
scroll to position [550, 0]
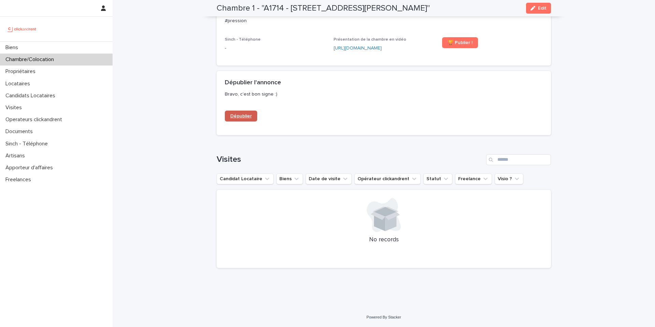
click at [246, 117] on span "Dépublier" at bounding box center [240, 116] width 21 height 5
click at [20, 86] on p "Locataires" at bounding box center [19, 84] width 33 height 6
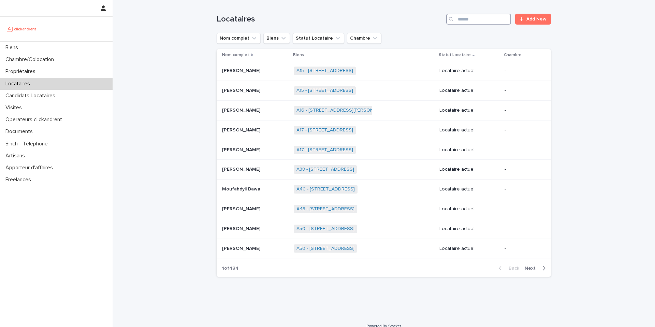
click at [469, 20] on input "Search" at bounding box center [478, 19] width 65 height 11
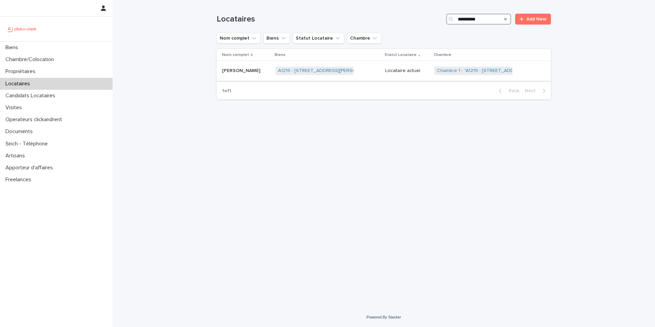
type input "**********"
click at [359, 73] on div "A1219 - [STREET_ADDRESS][PERSON_NAME] 94240 + 0" at bounding box center [327, 71] width 104 height 14
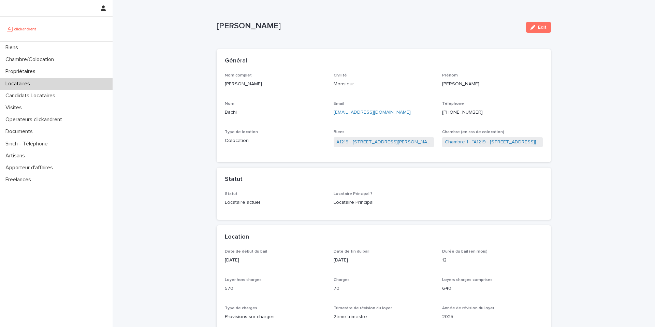
click at [473, 111] on ringoverc2c-number-84e06f14122c "[PHONE_NUMBER]" at bounding box center [462, 112] width 41 height 5
click at [466, 112] on ringoverc2c-number-84e06f14122c "[PHONE_NUMBER]" at bounding box center [462, 112] width 41 height 5
click at [49, 98] on p "Candidats Locataires" at bounding box center [32, 95] width 58 height 6
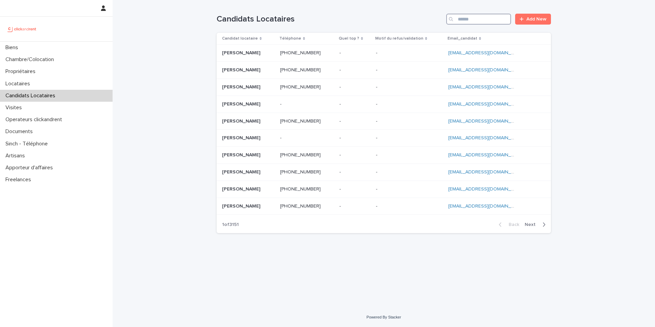
click at [466, 23] on input "Search" at bounding box center [478, 19] width 65 height 11
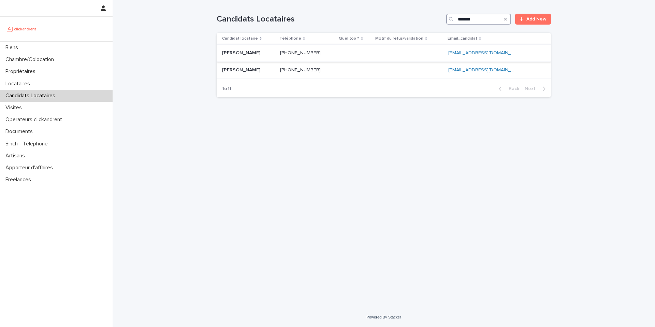
type input "*******"
click at [265, 54] on p at bounding box center [248, 53] width 53 height 6
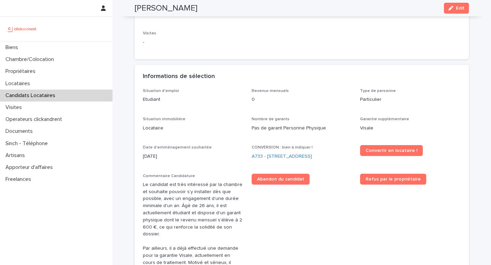
scroll to position [127, 0]
click at [68, 60] on div "Chambre/Colocation" at bounding box center [56, 60] width 113 height 12
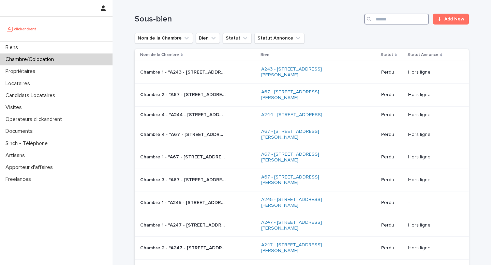
click at [383, 20] on input "Search" at bounding box center [396, 19] width 65 height 11
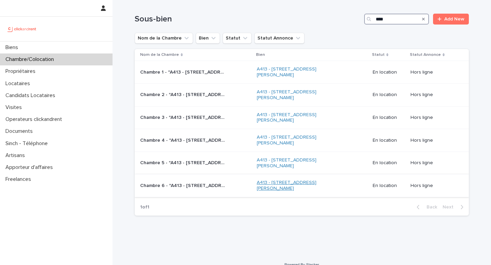
type input "****"
click at [282, 180] on link "A413 - 42 Rue du Docteur Emile Roux, Sannois 95110" at bounding box center [299, 186] width 85 height 12
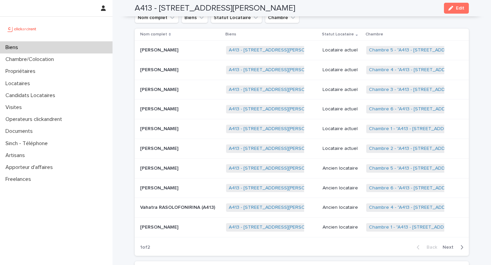
scroll to position [326, 0]
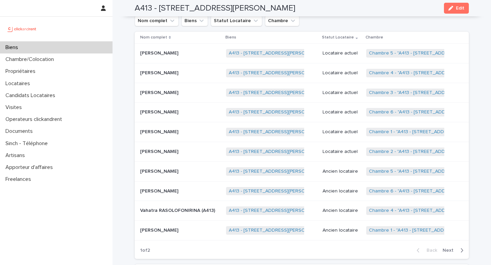
click at [204, 54] on p at bounding box center [180, 53] width 81 height 6
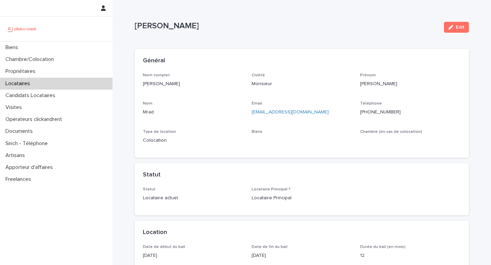
click at [379, 112] on ringoverc2c-number-84e06f14122c "+33745586965" at bounding box center [380, 112] width 41 height 5
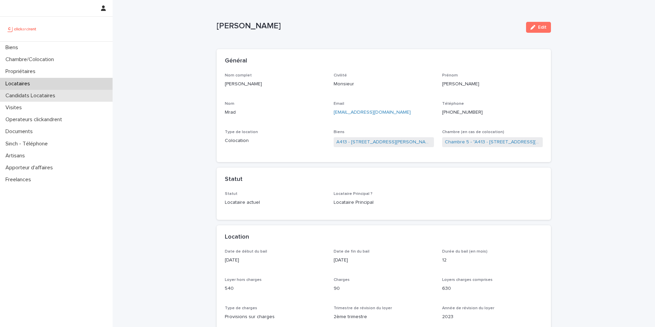
click at [54, 99] on div "Candidats Locataires" at bounding box center [56, 96] width 113 height 12
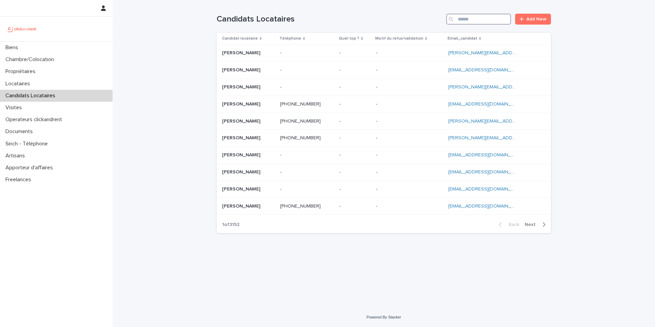
click at [490, 21] on input "Search" at bounding box center [478, 19] width 65 height 11
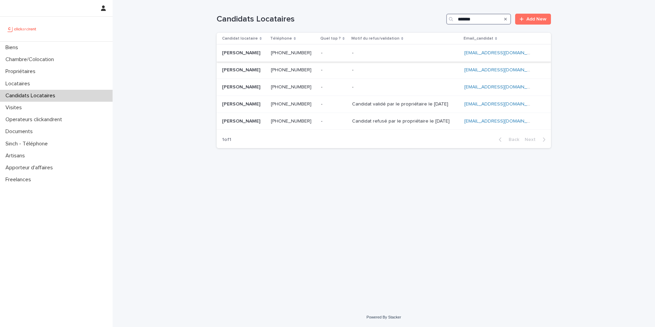
type input "*******"
click at [304, 52] on ringoverc2c-number-84e06f14122c "+33618821127" at bounding box center [291, 52] width 41 height 5
click at [369, 104] on p "Candidat validé par le propriétaire le [DATE]" at bounding box center [401, 103] width 98 height 7
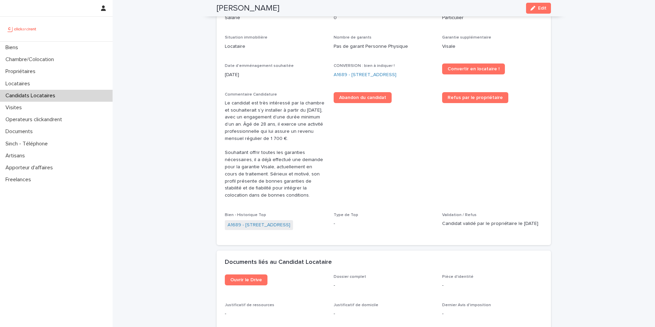
scroll to position [211, 0]
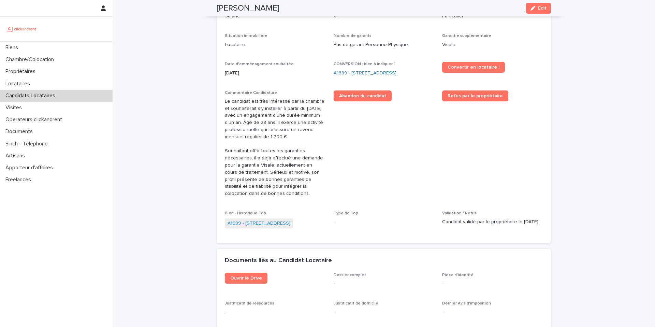
click at [284, 227] on link "A1689 - 6 esplanade de l'Europe, Argenteuil 95100" at bounding box center [259, 223] width 63 height 7
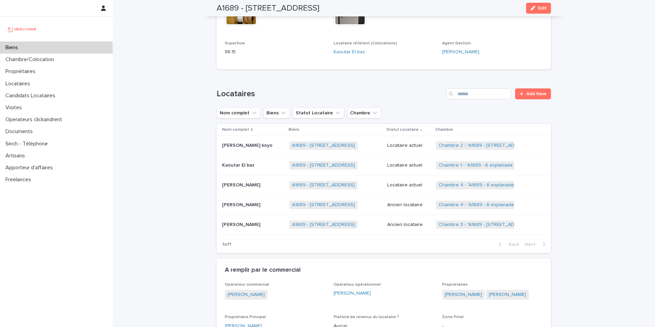
scroll to position [264, 0]
click at [82, 60] on div "Chambre/Colocation" at bounding box center [56, 60] width 113 height 12
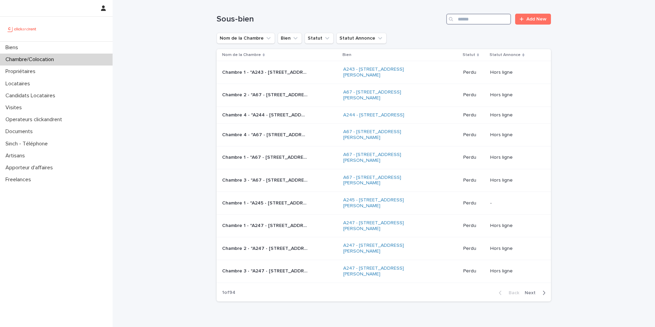
click at [488, 24] on input "Search" at bounding box center [478, 19] width 65 height 11
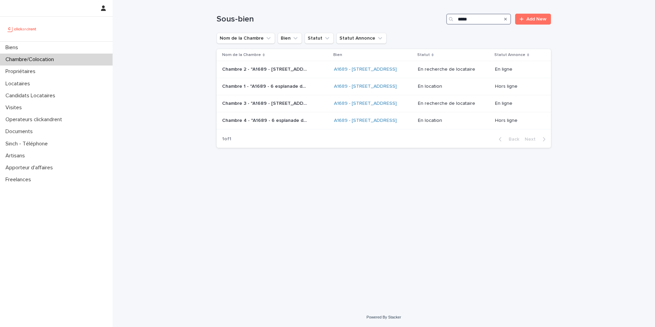
type input "*****"
click at [294, 75] on div "Chambre 2 - "A1689 - 6 esplanade de l'Europe, Argenteuil 95100" Chambre 2 - "A1…" at bounding box center [275, 69] width 106 height 11
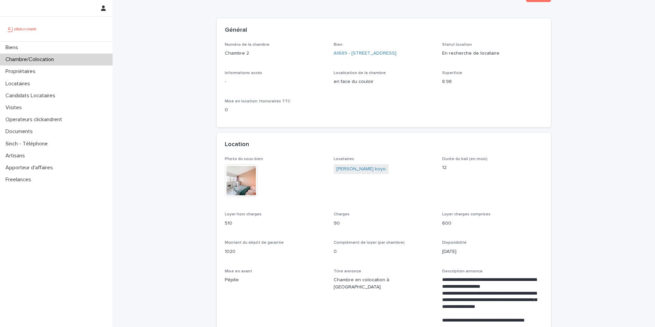
scroll to position [33, 0]
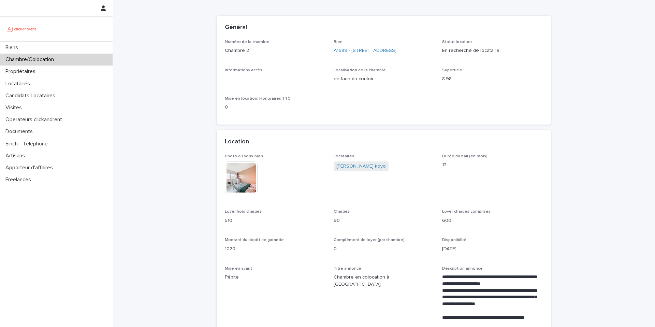
click at [382, 170] on link "Charlène Randah ndom koyo" at bounding box center [360, 166] width 49 height 7
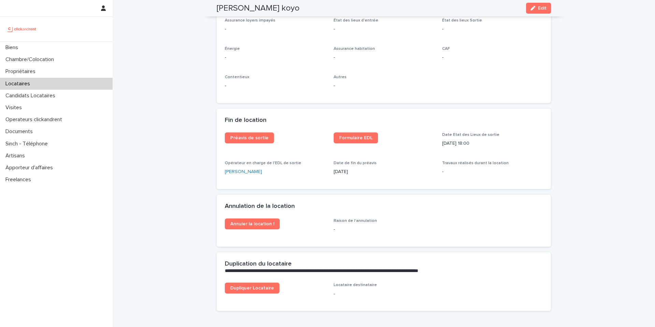
scroll to position [790, 0]
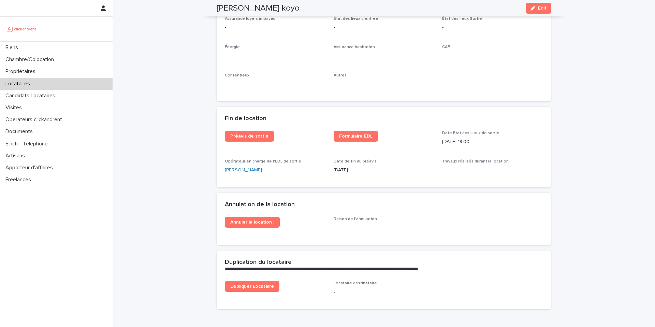
drag, startPoint x: 442, startPoint y: 141, endPoint x: 487, endPoint y: 143, distance: 44.7
click at [487, 143] on p "8/10/2025 18:00" at bounding box center [492, 141] width 101 height 7
click at [487, 141] on p "8/10/2025 18:00" at bounding box center [492, 141] width 101 height 7
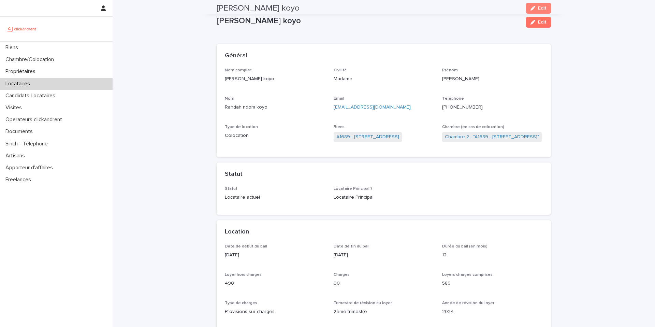
scroll to position [0, 0]
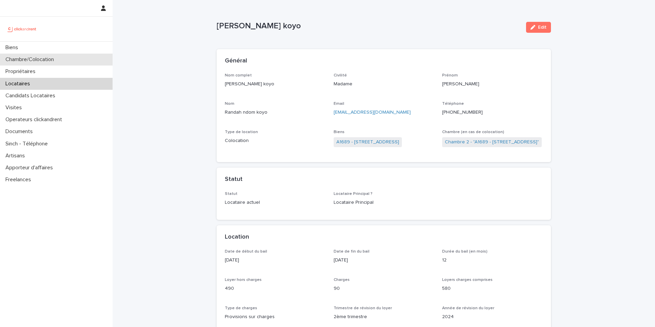
click at [59, 58] on p "Chambre/Colocation" at bounding box center [31, 59] width 57 height 6
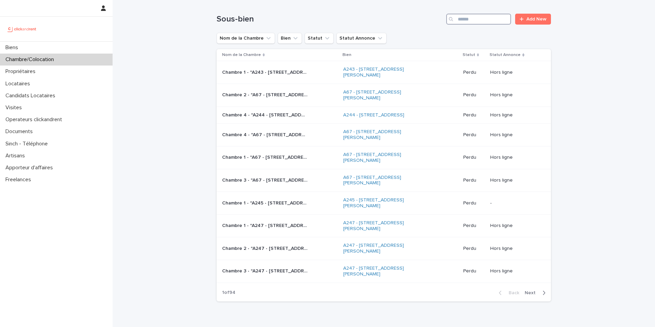
click at [487, 18] on input "Search" at bounding box center [478, 19] width 65 height 11
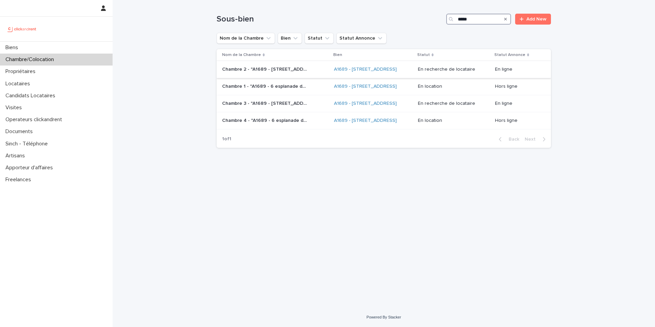
type input "*****"
click at [283, 72] on p "Chambre 2 - "A1689 - 6 esplanade de l'Europe, Argenteuil 95100"" at bounding box center [265, 68] width 87 height 7
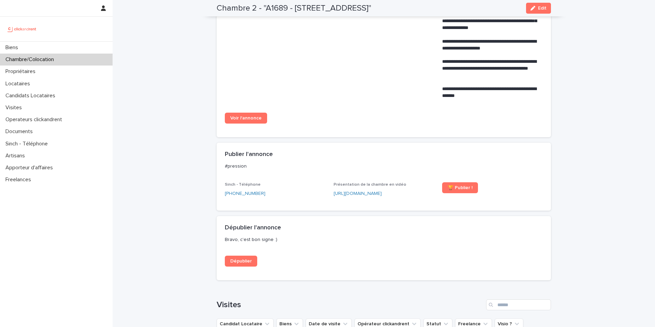
scroll to position [460, 0]
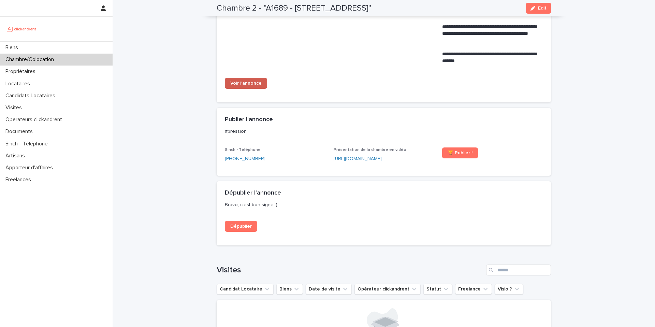
click at [240, 86] on span "Voir l'annonce" at bounding box center [245, 83] width 31 height 5
click at [42, 92] on p "Candidats Locataires" at bounding box center [32, 95] width 58 height 6
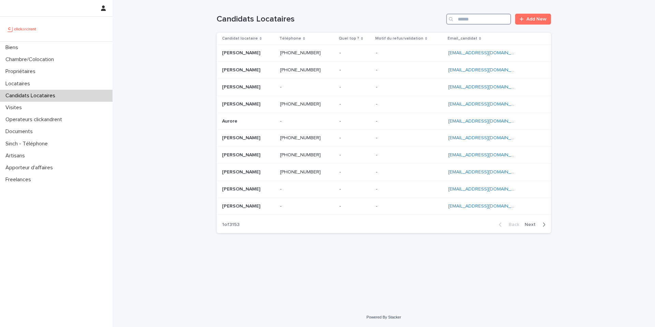
click at [471, 20] on input "Search" at bounding box center [478, 19] width 65 height 11
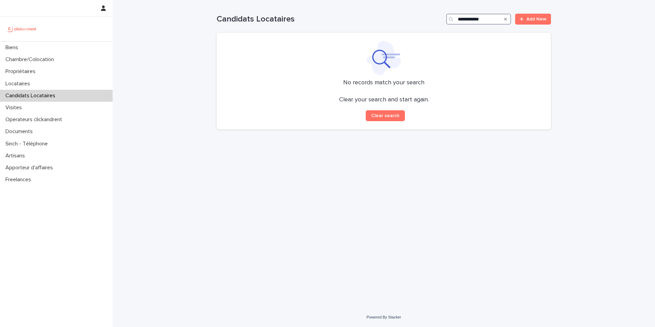
type input "**********"
click at [507, 20] on icon "Search" at bounding box center [505, 19] width 3 height 3
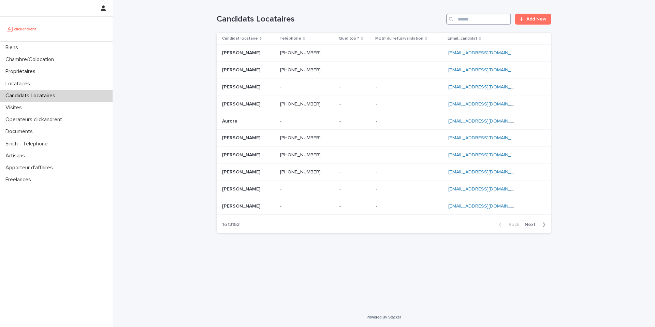
click at [466, 24] on input "Search" at bounding box center [478, 19] width 65 height 11
click at [483, 19] on input "Search" at bounding box center [478, 19] width 65 height 11
click at [467, 19] on input "Search" at bounding box center [478, 19] width 65 height 11
paste input "**********"
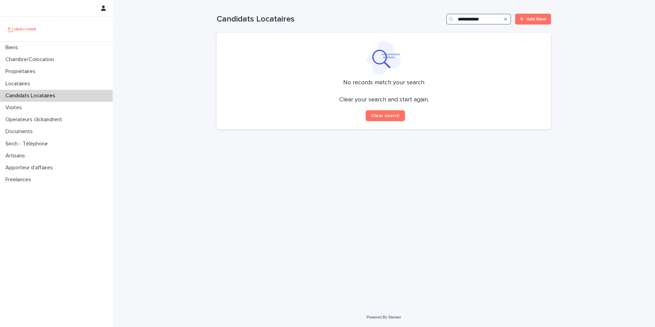
type input "**********"
click at [505, 19] on icon "Search" at bounding box center [505, 19] width 3 height 3
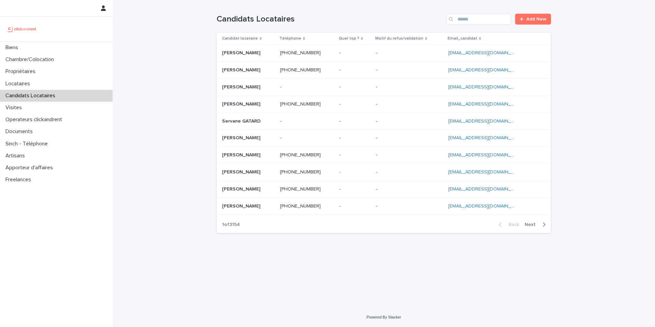
click at [57, 95] on p "Candidats Locataires" at bounding box center [32, 95] width 58 height 6
click at [466, 18] on input "Search" at bounding box center [478, 19] width 65 height 11
paste input "**********"
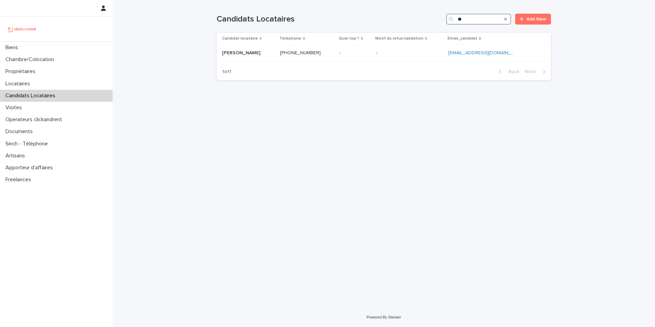
type input "*"
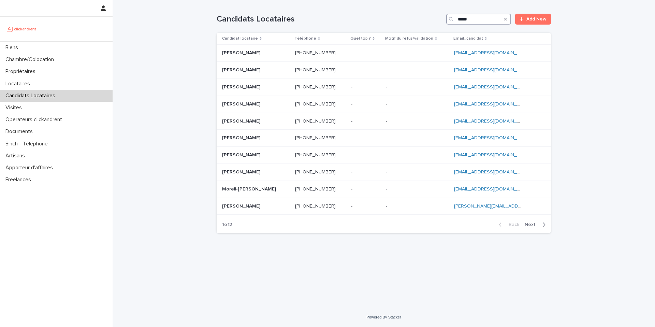
type input "*****"
click at [534, 224] on span "Next" at bounding box center [532, 224] width 15 height 5
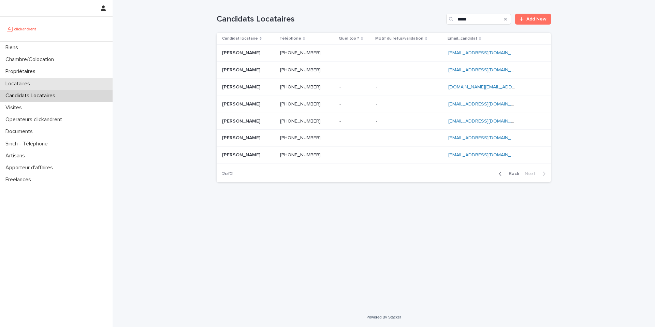
click at [56, 85] on div "Locataires" at bounding box center [56, 84] width 113 height 12
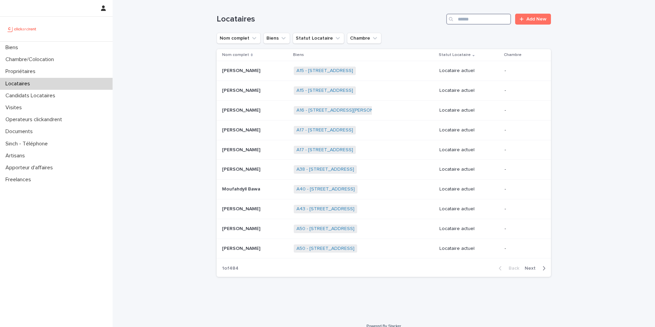
click at [491, 22] on input "Search" at bounding box center [478, 19] width 65 height 11
paste input "**********"
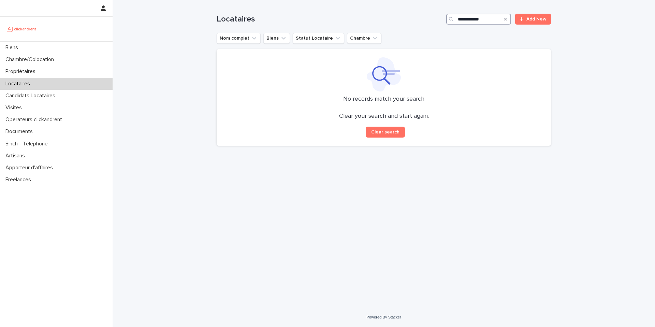
type input "**********"
click at [506, 19] on icon "Search" at bounding box center [505, 19] width 3 height 3
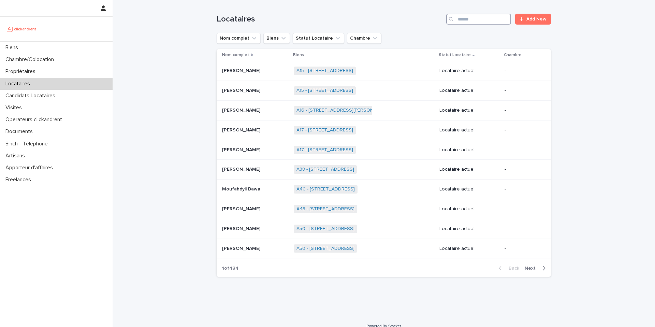
click at [465, 20] on input "Search" at bounding box center [478, 19] width 65 height 11
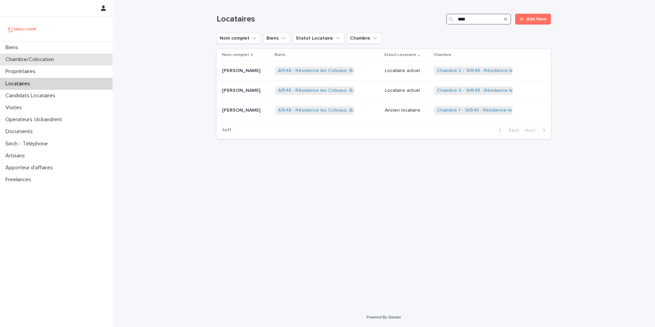
type input "****"
click at [61, 64] on div "Chambre/Colocation" at bounding box center [56, 60] width 113 height 12
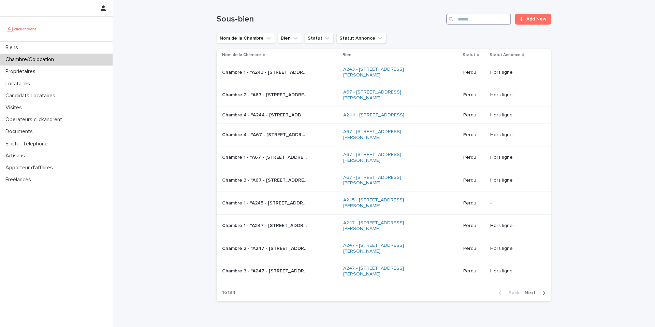
click at [474, 16] on input "Search" at bounding box center [478, 19] width 65 height 11
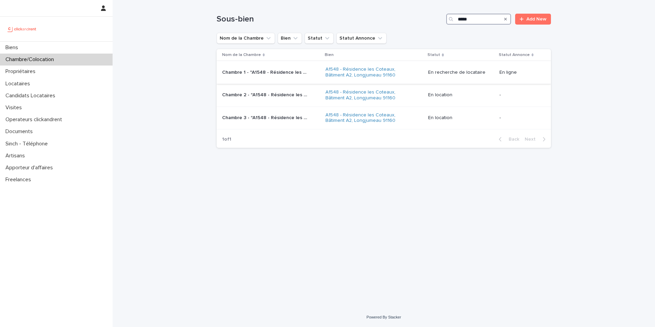
type input "*****"
click at [301, 71] on p "Chambre 1 - "A1548 - Résidence les Coteaux, Bâtiment A2, Longjumeau 91160"" at bounding box center [265, 71] width 87 height 7
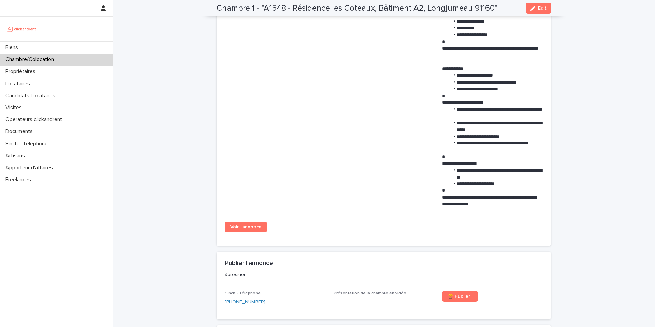
scroll to position [492, 0]
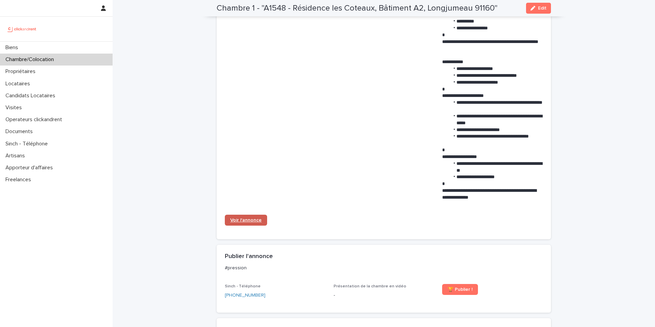
click at [254, 225] on link "Voir l'annonce" at bounding box center [246, 220] width 42 height 11
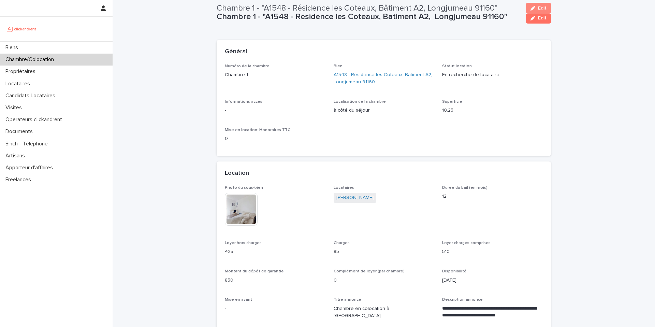
scroll to position [0, 0]
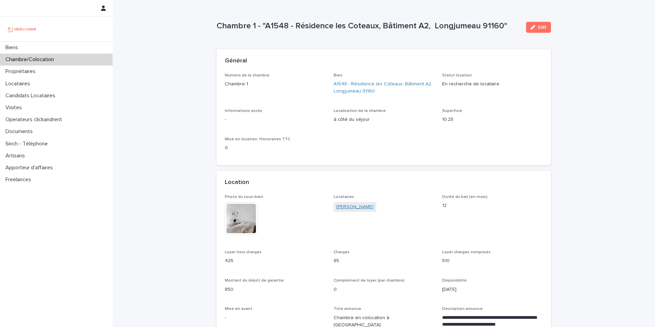
click at [365, 207] on link "Clive Miyouna Kiembe" at bounding box center [354, 206] width 37 height 7
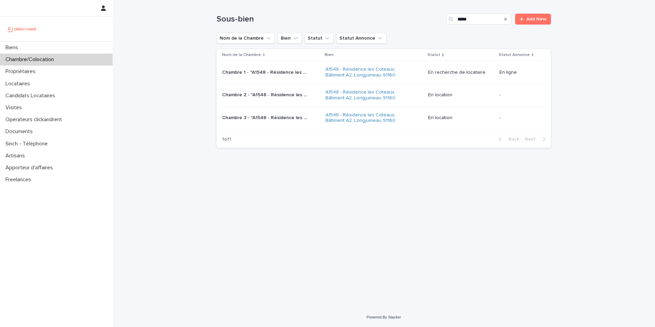
click at [295, 96] on p "Chambre 2 - "A1548 - Résidence les Coteaux, Bâtiment A2, Longjumeau 91160"" at bounding box center [265, 94] width 87 height 7
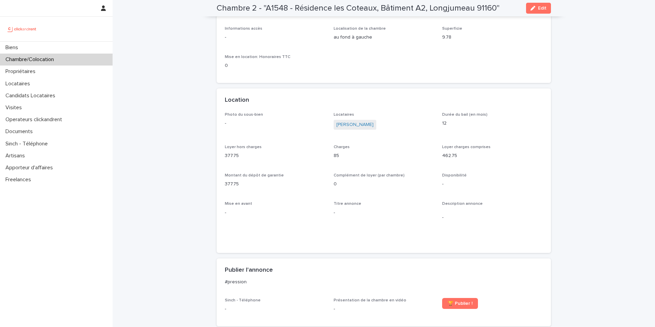
scroll to position [77, 0]
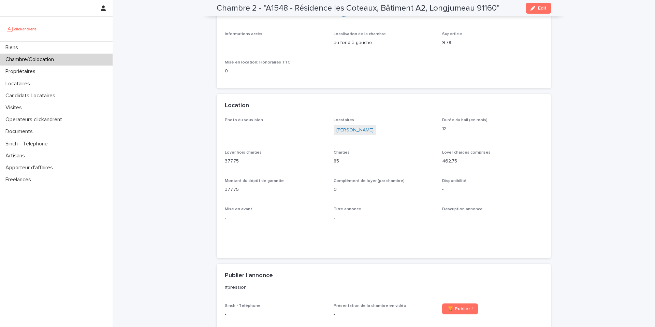
click at [359, 132] on link "Moustapha Diop" at bounding box center [354, 130] width 37 height 7
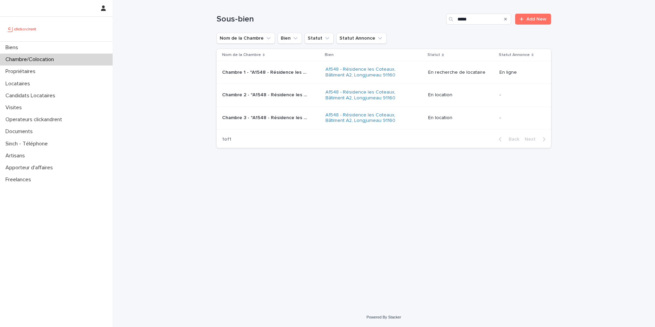
click at [286, 120] on p "Chambre 3 - "A1548 - Résidence les Coteaux, Bâtiment A2, Longjumeau 91160"" at bounding box center [265, 117] width 87 height 7
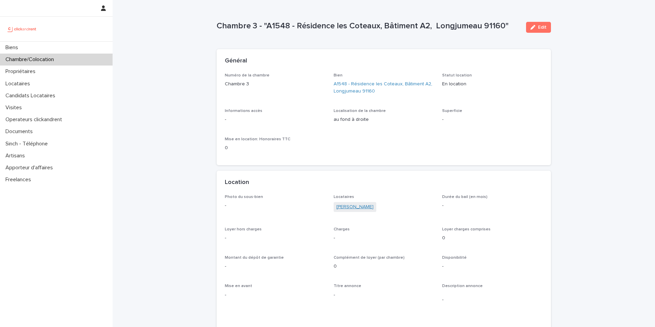
click at [354, 209] on link "Abdou Ngom" at bounding box center [354, 206] width 37 height 7
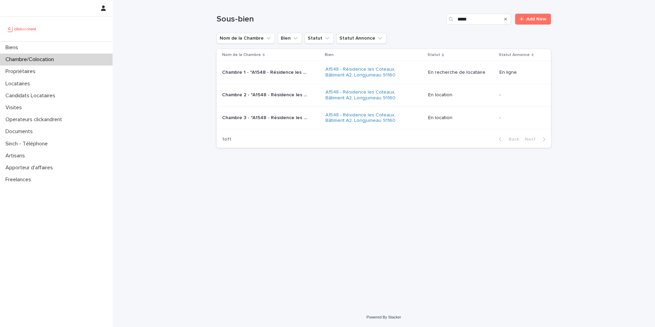
click at [64, 62] on div "Chambre/Colocation" at bounding box center [56, 60] width 113 height 12
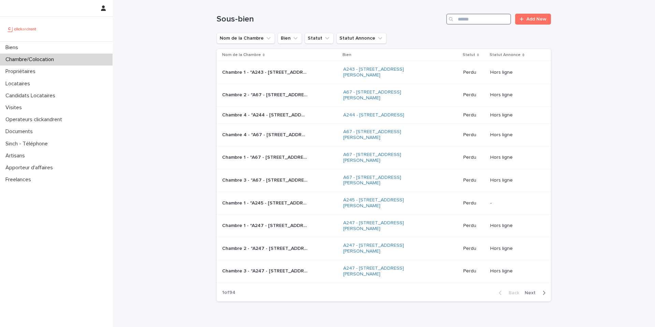
click at [471, 21] on input "Search" at bounding box center [478, 19] width 65 height 11
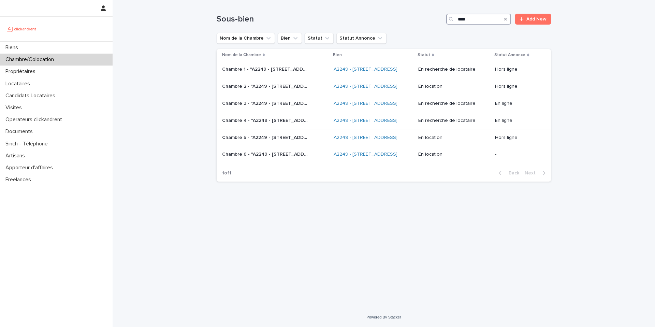
type input "****"
click at [297, 92] on div "Chambre 2 - "A2249 - 14 Rue de la Fontaine, Torcy 77200" Chambre 2 - "A2249 - 1…" at bounding box center [275, 86] width 106 height 11
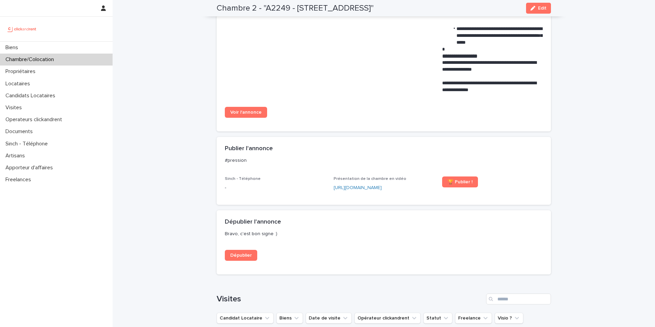
scroll to position [596, 0]
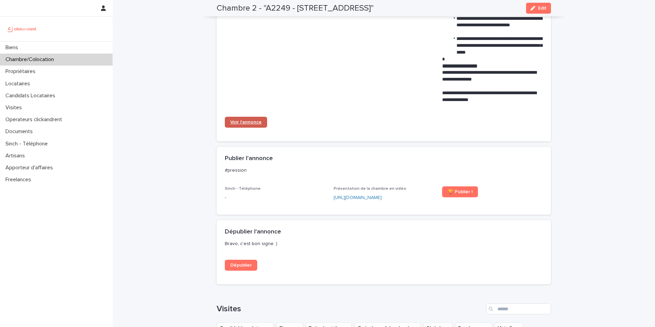
click at [250, 123] on span "Voir l'annonce" at bounding box center [245, 122] width 31 height 5
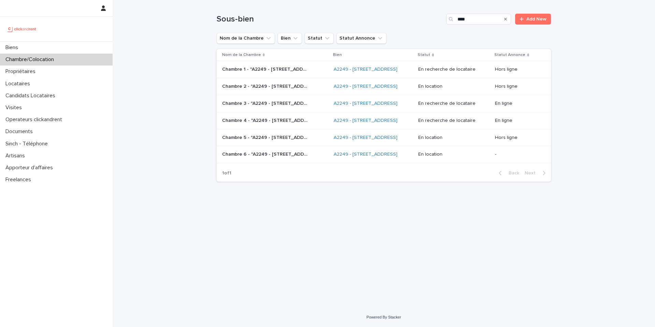
click at [240, 106] on p "Chambre 3 - "A2249 - 14 Rue de la Fontaine, Torcy 77200"" at bounding box center [265, 102] width 87 height 7
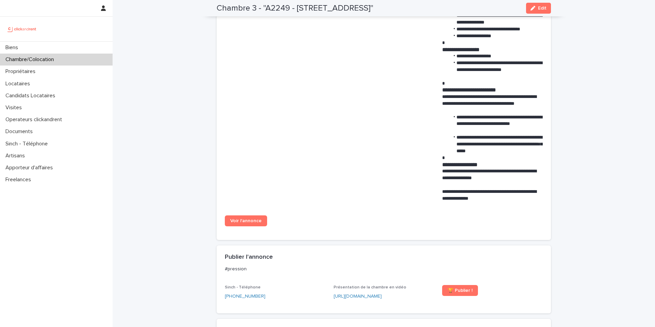
scroll to position [521, 0]
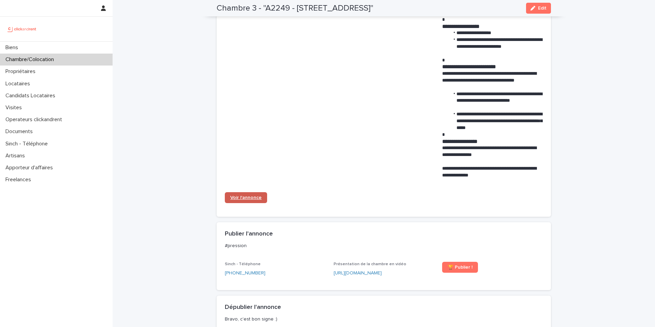
click at [250, 195] on link "Voir l'annonce" at bounding box center [246, 197] width 42 height 11
click at [37, 86] on div "Locataires" at bounding box center [56, 84] width 113 height 12
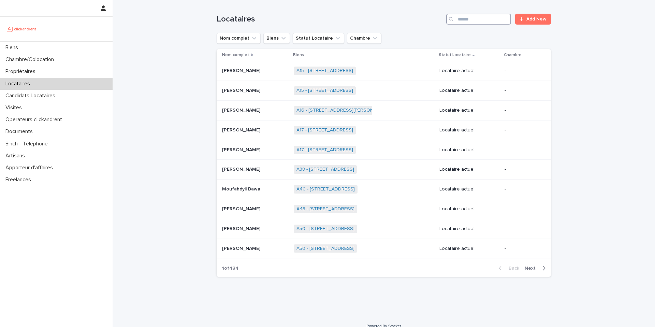
click at [470, 22] on input "Search" at bounding box center [478, 19] width 65 height 11
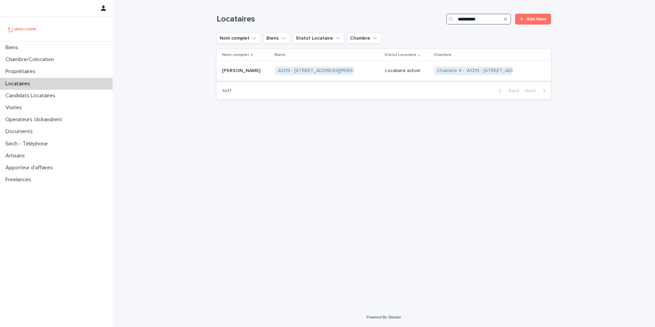
type input "**********"
click at [357, 73] on div "A1219 - 32 avenue Jules Gravereaux, L'Haÿ-les-Roses 94240 + 0" at bounding box center [327, 71] width 104 height 14
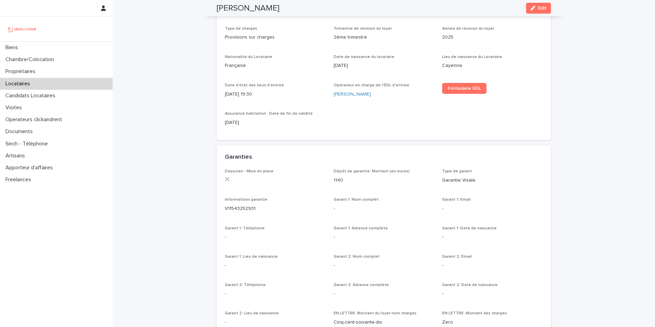
scroll to position [255, 0]
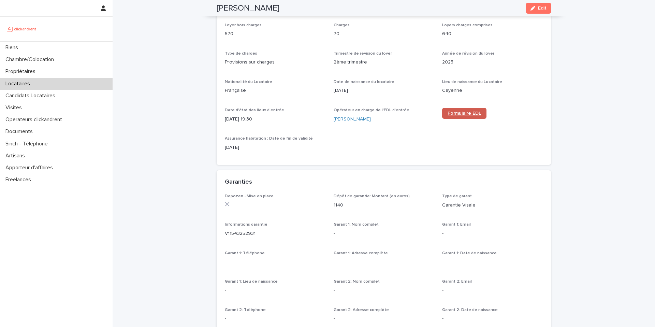
click at [471, 115] on span "Formulaire EDL" at bounding box center [464, 113] width 33 height 5
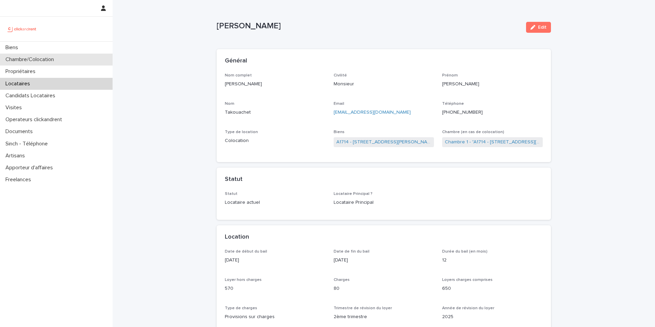
click at [82, 61] on div "Chambre/Colocation" at bounding box center [56, 60] width 113 height 12
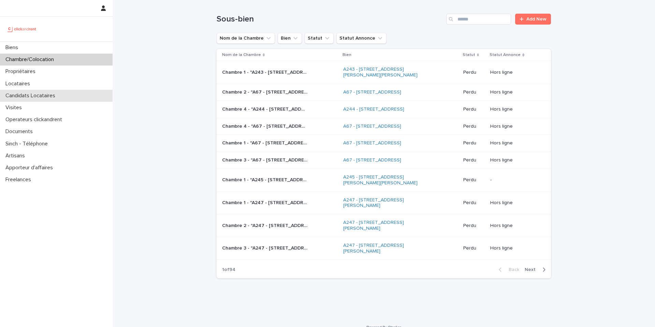
click at [45, 96] on p "Candidats Locataires" at bounding box center [32, 95] width 58 height 6
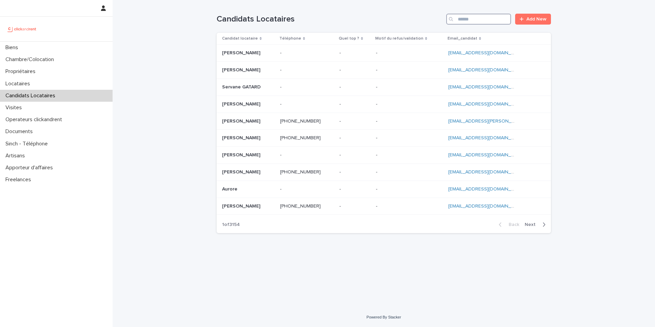
click at [474, 20] on input "Search" at bounding box center [478, 19] width 65 height 11
paste input "**********"
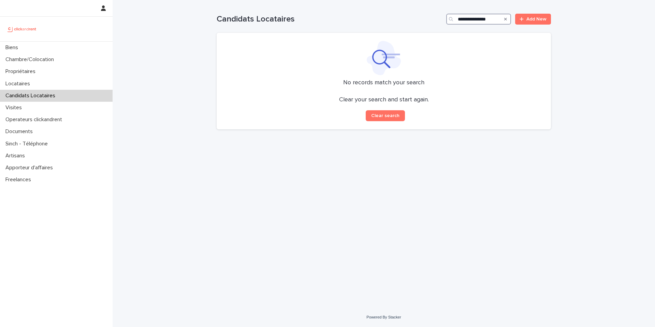
click at [478, 17] on input "**********" at bounding box center [478, 19] width 65 height 11
type input "**********"
click at [507, 20] on icon "Search" at bounding box center [505, 19] width 3 height 3
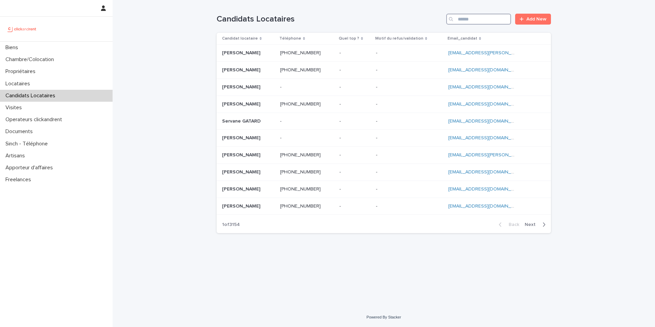
click at [471, 22] on input "Search" at bounding box center [478, 19] width 65 height 11
paste input "**********"
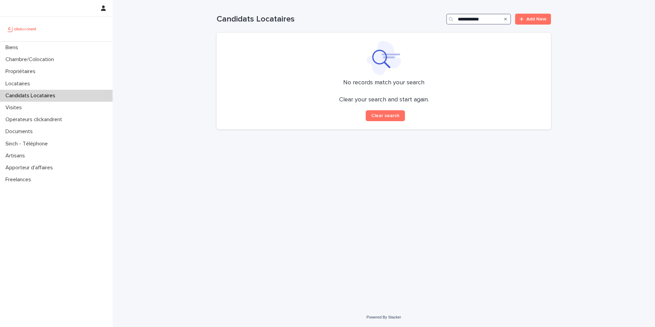
click at [471, 17] on input "**********" at bounding box center [478, 19] width 65 height 11
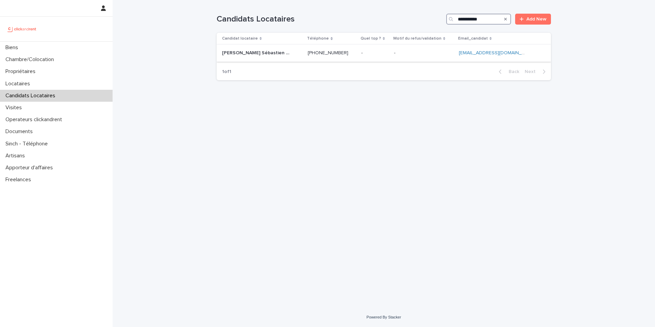
type input "**********"
click at [274, 56] on div "Victor Sébastien Frédéric MOREL Victor Sébastien Frédéric MOREL" at bounding box center [262, 52] width 80 height 11
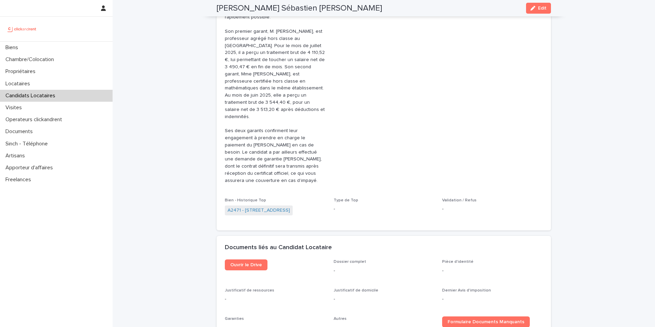
scroll to position [371, 0]
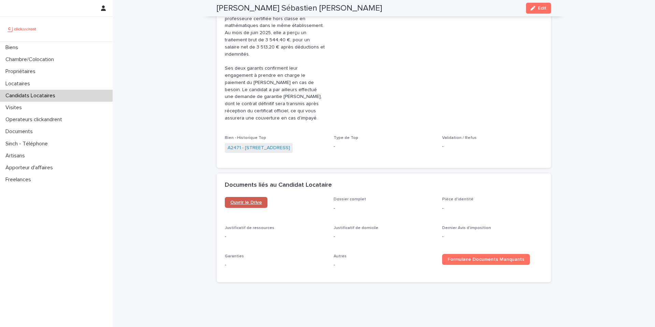
click at [253, 200] on span "Ouvrir le Drive" at bounding box center [246, 202] width 32 height 5
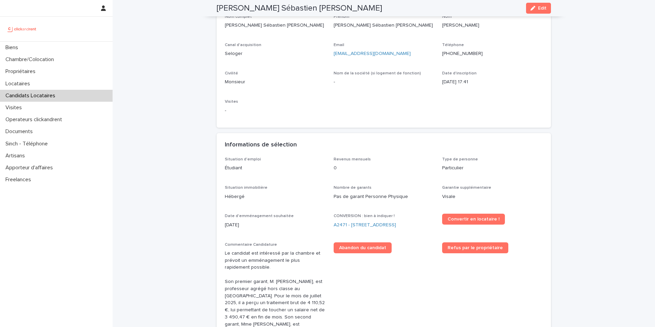
scroll to position [58, 0]
click at [542, 10] on span "Edit" at bounding box center [542, 8] width 9 height 5
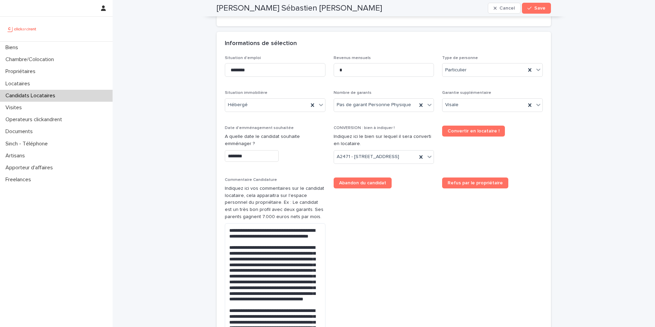
scroll to position [240, 0]
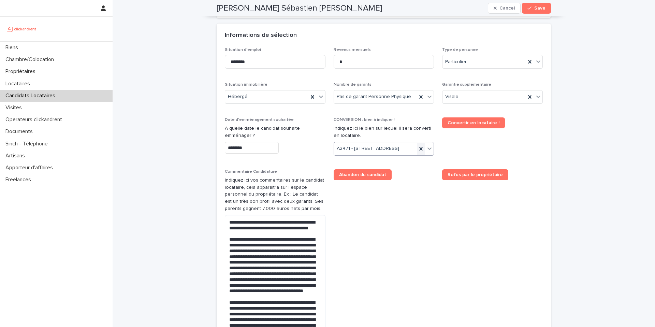
click at [420, 152] on icon at bounding box center [421, 148] width 7 height 7
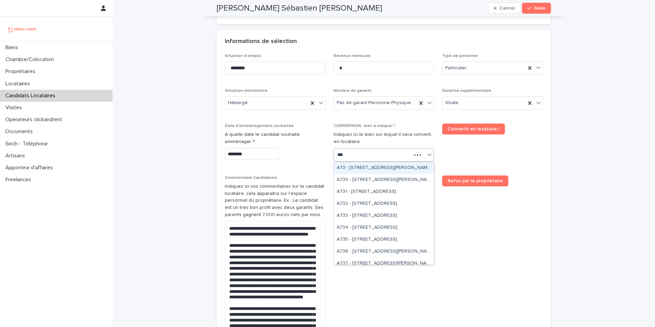
type input "****"
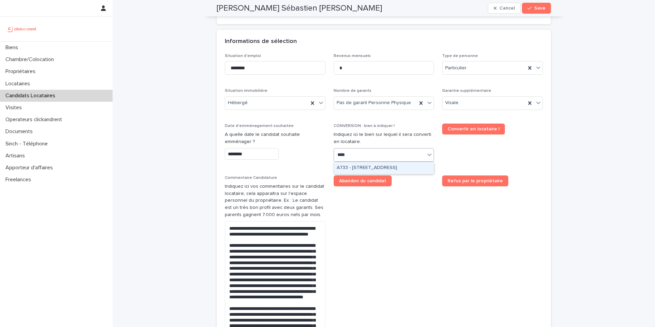
click at [406, 169] on div "A733 - [STREET_ADDRESS]" at bounding box center [384, 168] width 100 height 12
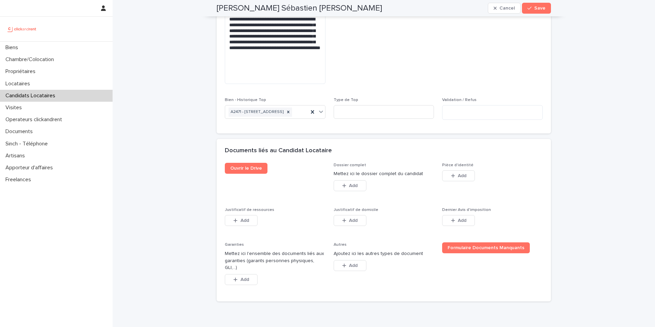
scroll to position [541, 0]
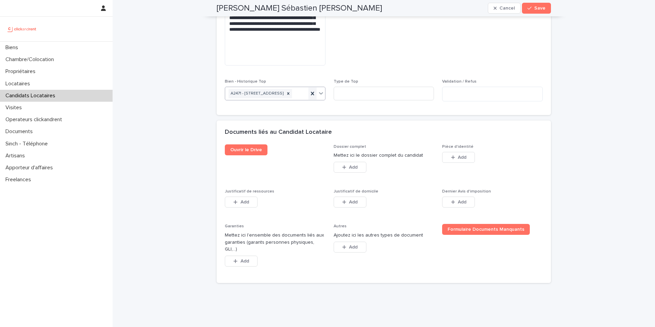
click at [312, 95] on icon at bounding box center [312, 93] width 3 height 3
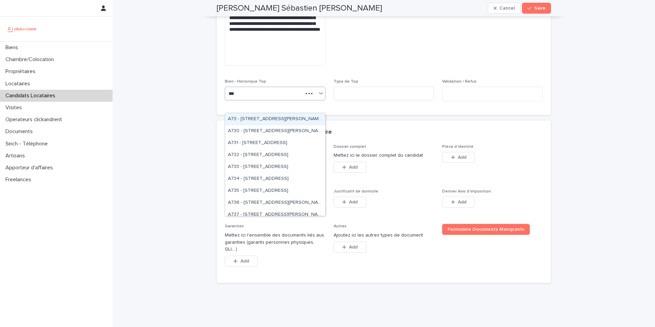
type input "****"
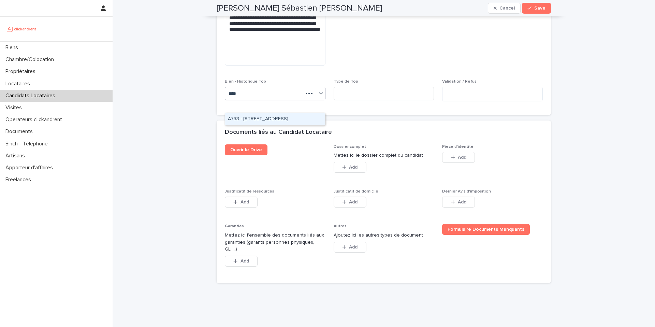
click at [288, 122] on div "A733 - [STREET_ADDRESS]" at bounding box center [275, 119] width 100 height 12
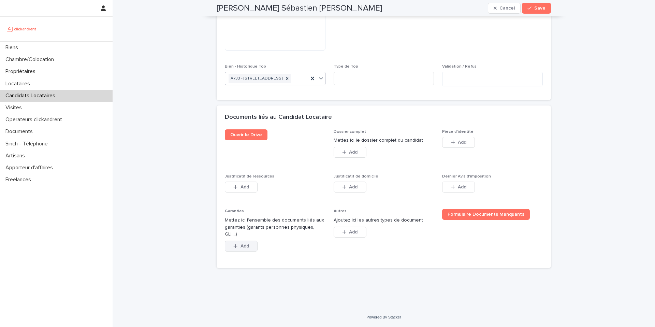
click at [249, 246] on span "Add" at bounding box center [245, 246] width 9 height 5
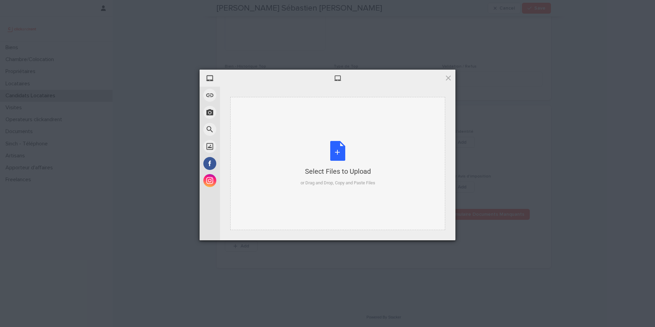
click at [336, 152] on div "Select Files to Upload or Drag and Drop, Copy and Paste Files" at bounding box center [338, 163] width 75 height 45
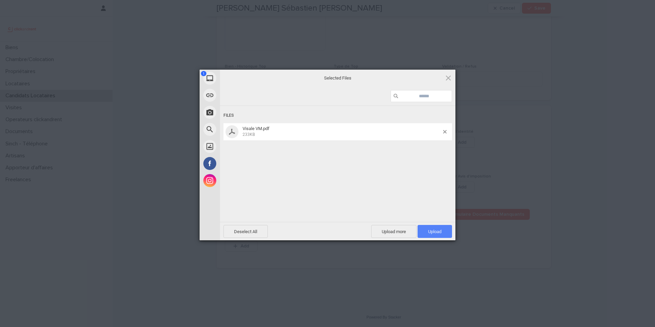
click at [435, 230] on span "Upload 1" at bounding box center [434, 231] width 13 height 5
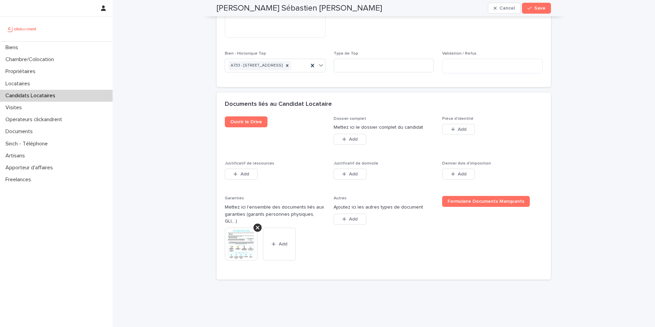
click at [288, 153] on span "Ouvrir le Drive" at bounding box center [275, 134] width 101 height 37
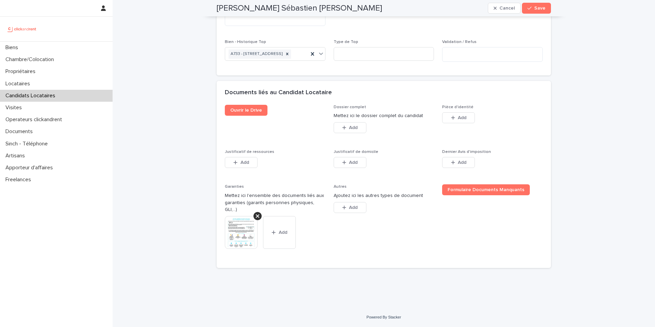
scroll to position [591, 0]
click at [539, 10] on span "Save" at bounding box center [539, 8] width 11 height 5
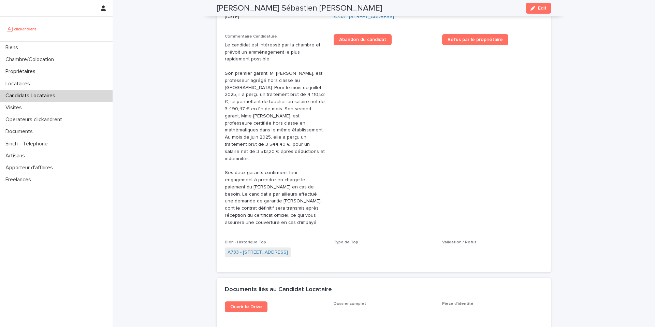
scroll to position [254, 0]
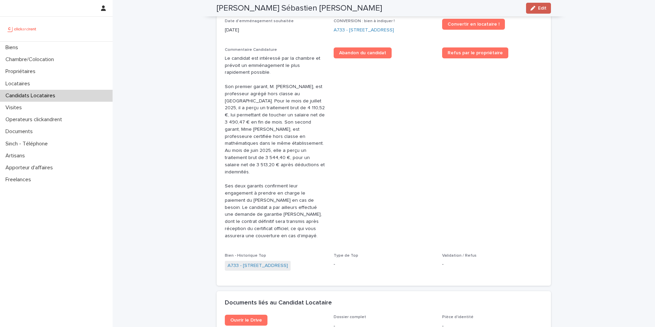
click at [540, 8] on span "Edit" at bounding box center [542, 8] width 9 height 5
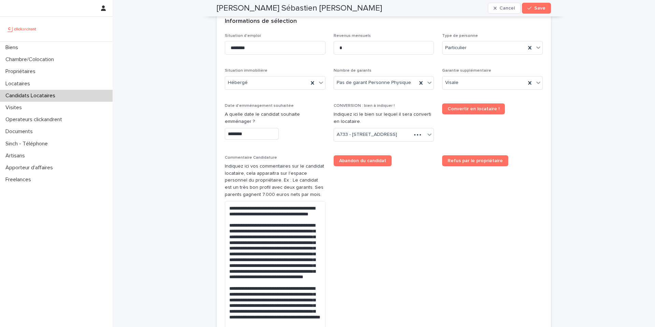
scroll to position [280, 0]
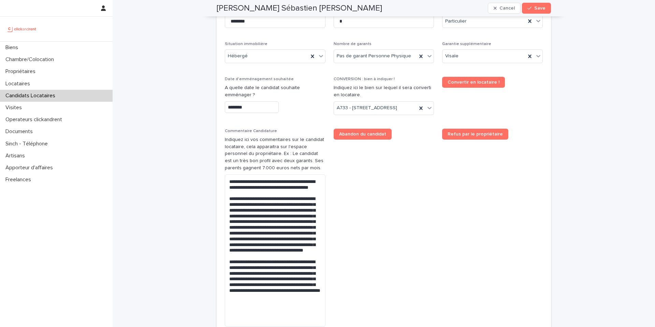
click at [251, 105] on input "********" at bounding box center [252, 107] width 54 height 12
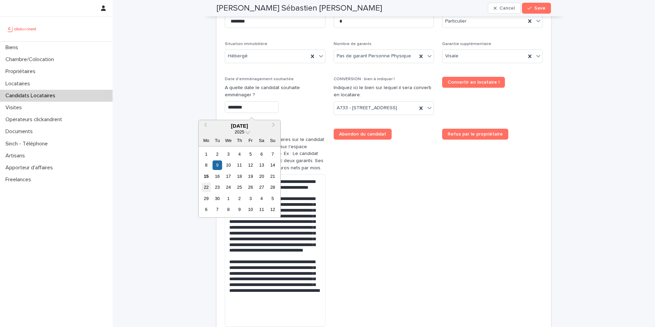
click at [206, 185] on div "22" at bounding box center [206, 187] width 9 height 9
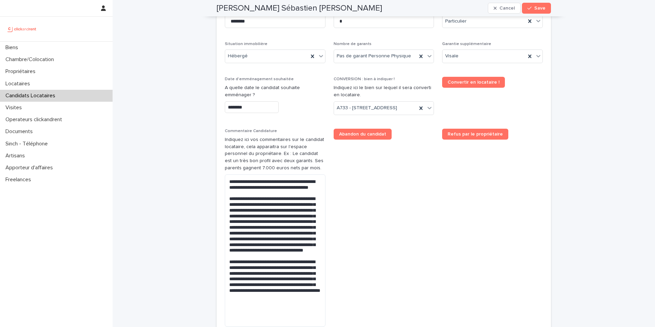
type input "*********"
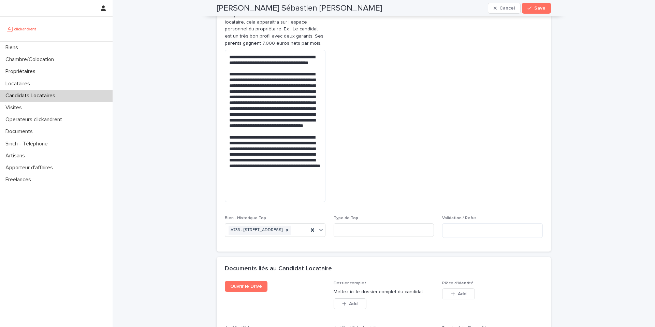
scroll to position [410, 0]
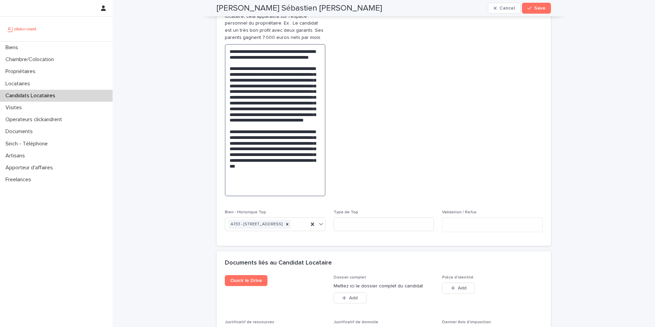
drag, startPoint x: 293, startPoint y: 204, endPoint x: 213, endPoint y: 61, distance: 164.2
click at [213, 61] on div "**********" at bounding box center [383, 13] width 341 height 847
type textarea "**********"
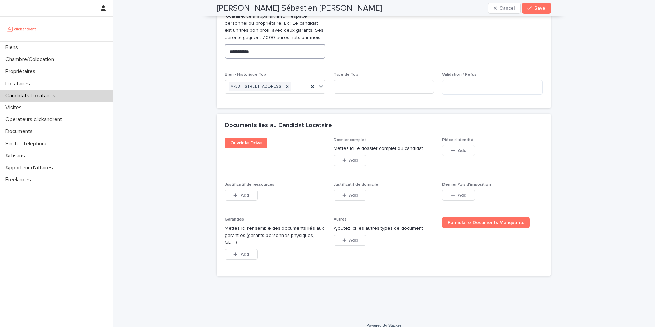
drag, startPoint x: 261, startPoint y: 64, endPoint x: 222, endPoint y: 62, distance: 39.3
click at [266, 59] on textarea at bounding box center [275, 51] width 101 height 15
paste textarea "**********"
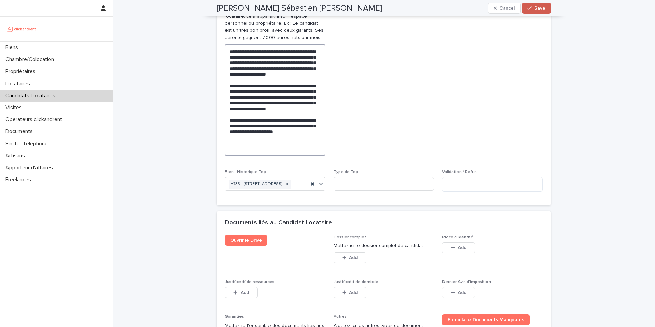
type textarea "**********"
click at [529, 12] on button "Save" at bounding box center [536, 8] width 29 height 11
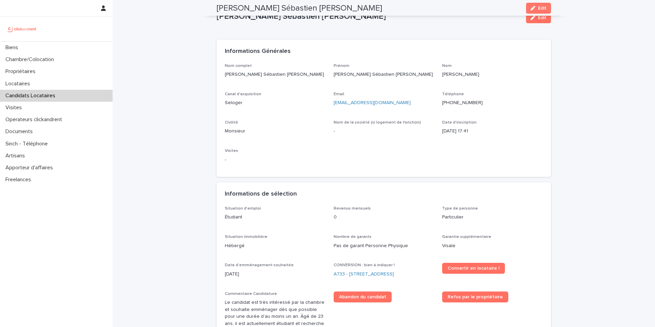
scroll to position [0, 0]
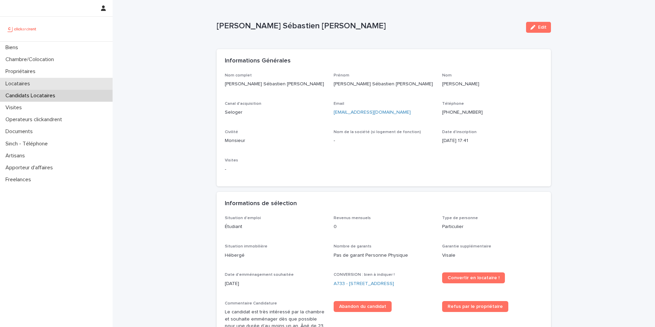
click at [64, 81] on div "Locataires" at bounding box center [56, 84] width 113 height 12
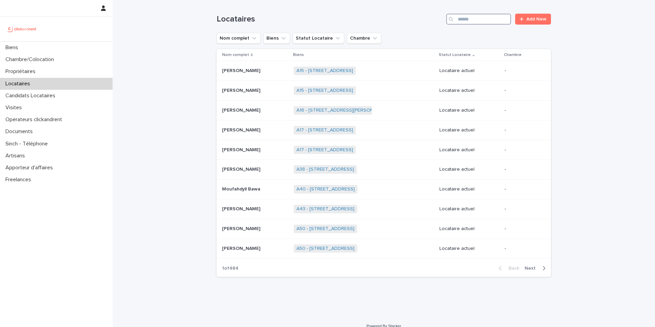
click at [485, 21] on input "Search" at bounding box center [478, 19] width 65 height 11
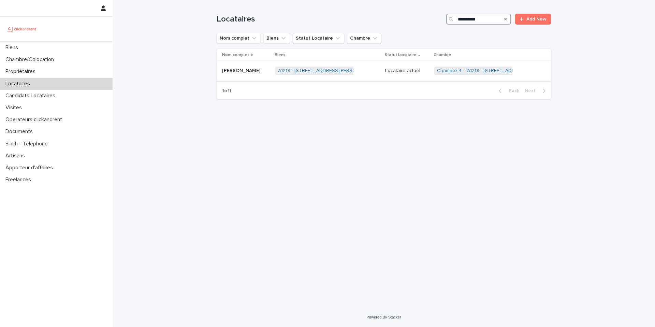
type input "**********"
click at [365, 68] on div "A1219 - [STREET_ADDRESS][PERSON_NAME] 94240 + 0" at bounding box center [327, 71] width 104 height 14
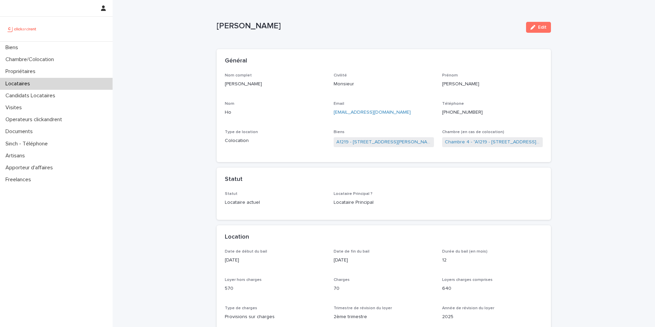
click at [464, 112] on ringoverc2c-number-84e06f14122c "[PHONE_NUMBER]" at bounding box center [462, 112] width 41 height 5
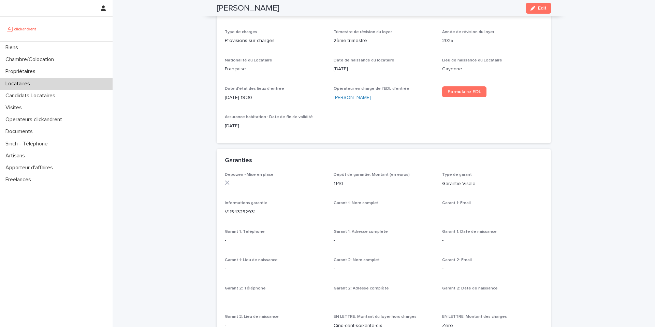
scroll to position [276, 0]
click at [57, 84] on div "Locataires" at bounding box center [56, 84] width 113 height 12
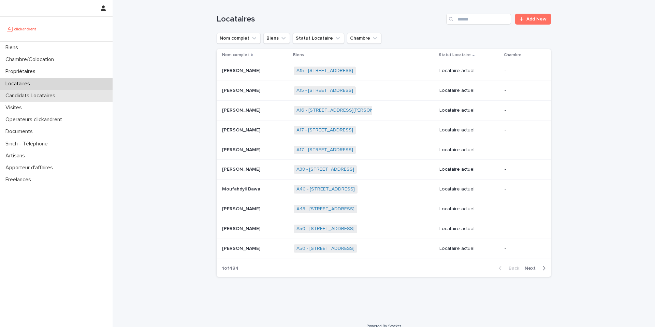
click at [55, 98] on p "Candidats Locataires" at bounding box center [32, 95] width 58 height 6
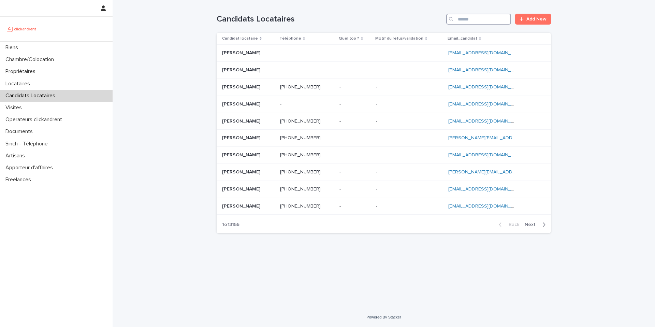
click at [467, 20] on input "Search" at bounding box center [478, 19] width 65 height 11
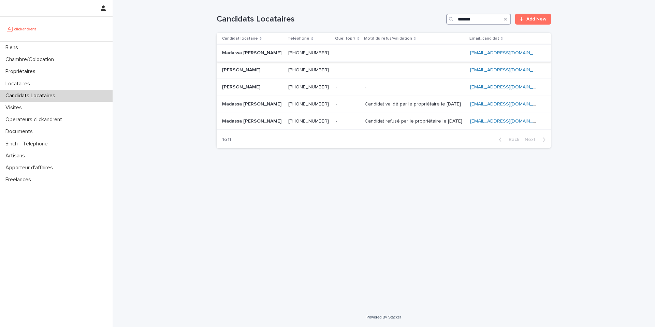
type input "*******"
drag, startPoint x: 265, startPoint y: 56, endPoint x: 313, endPoint y: 20, distance: 59.4
click at [312, 20] on div "Candidats Locataires ******* Add New Candidat locataire Téléphone Quel top ? Mo…" at bounding box center [384, 77] width 334 height 154
click at [313, 20] on h1 "Candidats Locataires" at bounding box center [330, 19] width 227 height 10
click at [365, 107] on div "Candidat validé par le propriétaire le 15.09.2025 Candidat validé par le propri…" at bounding box center [415, 104] width 100 height 11
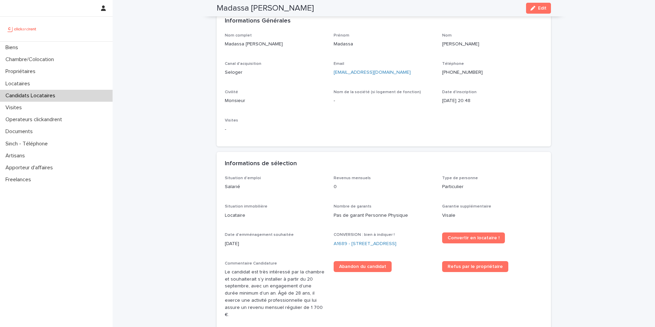
scroll to position [37, 0]
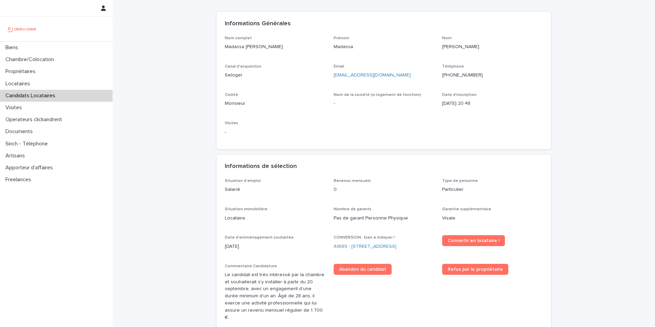
click at [458, 78] on p "[PHONE_NUMBER]" at bounding box center [492, 75] width 101 height 7
click at [459, 74] on ringoverc2c-number-84e06f14122c "[PHONE_NUMBER]" at bounding box center [462, 75] width 41 height 5
click at [397, 76] on p "[EMAIL_ADDRESS][DOMAIN_NAME]" at bounding box center [384, 75] width 101 height 7
drag, startPoint x: 393, startPoint y: 73, endPoint x: 381, endPoint y: 3, distance: 71.2
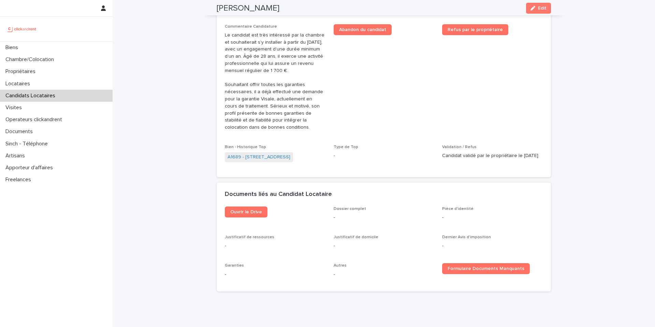
scroll to position [310, 0]
